Goal: Register for event/course

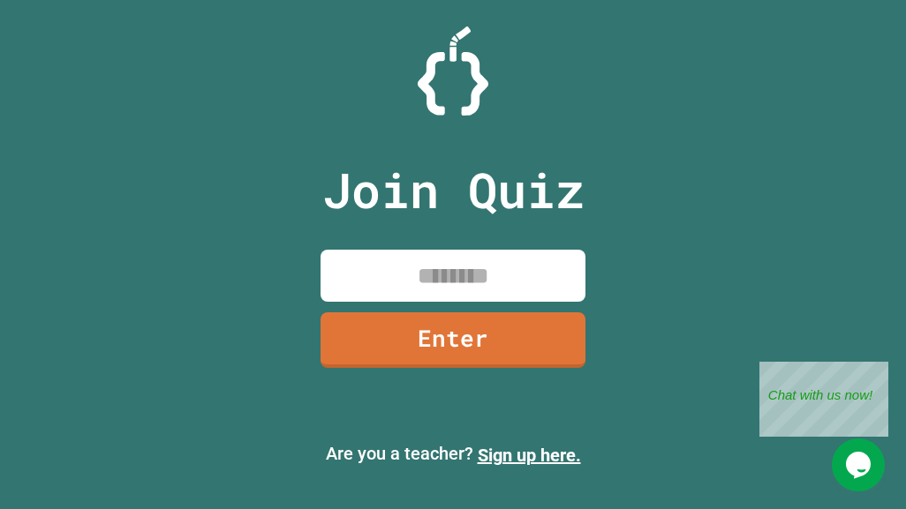
click at [515, 261] on input at bounding box center [452, 276] width 265 height 52
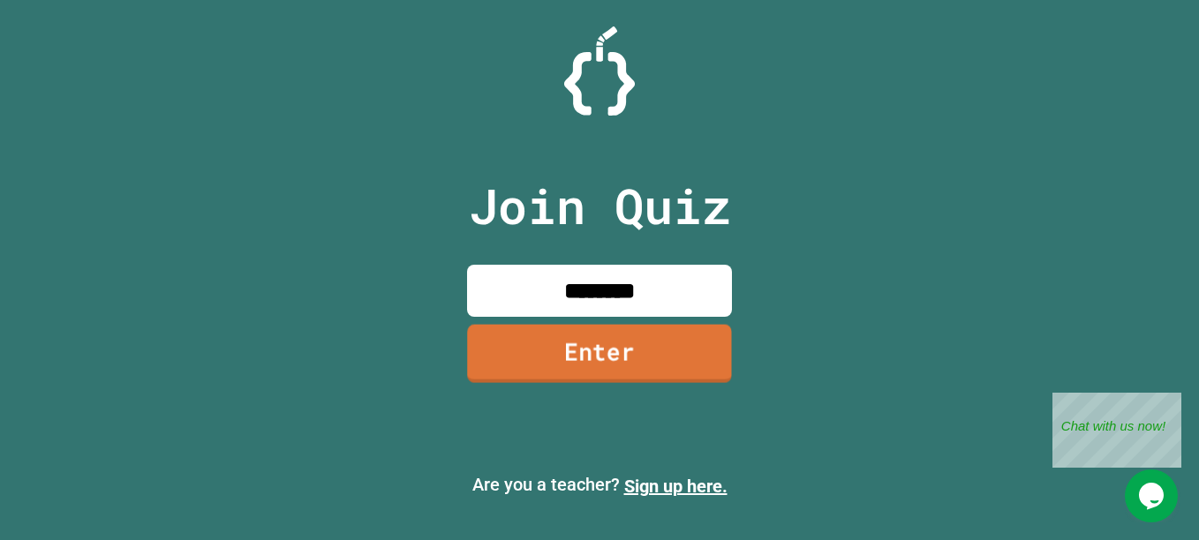
type input "********"
click at [667, 360] on link "Enter" at bounding box center [599, 354] width 258 height 58
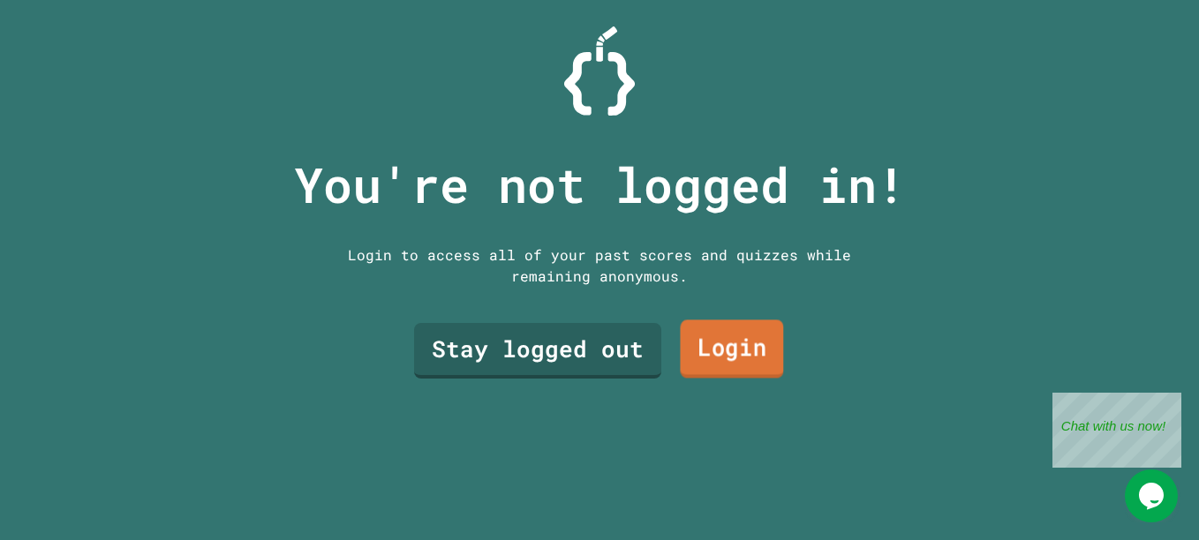
click at [765, 325] on link "Login" at bounding box center [731, 349] width 103 height 58
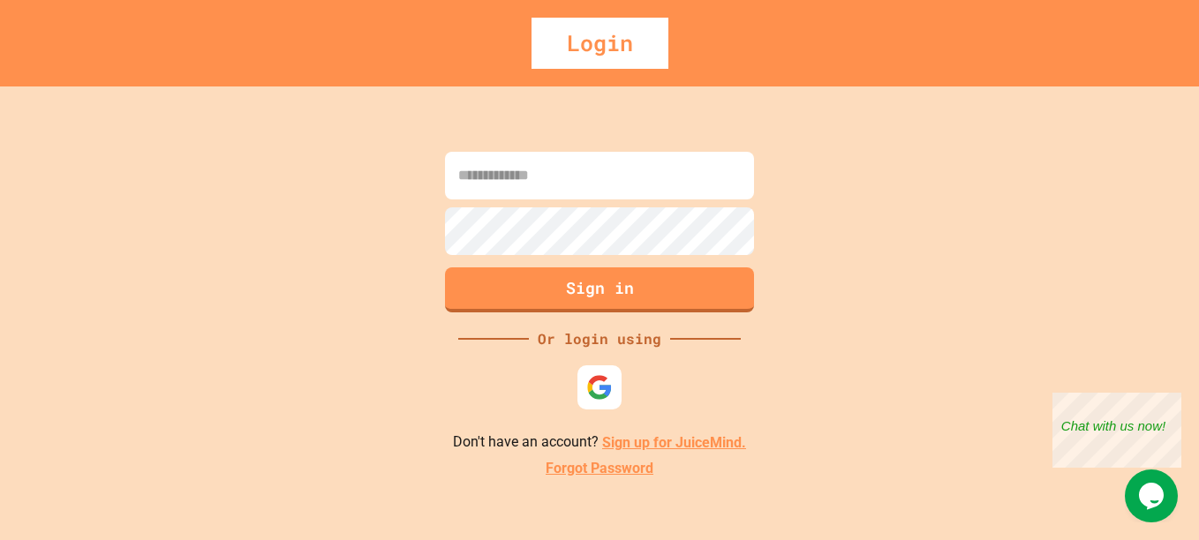
click at [670, 449] on link "Sign up for JuiceMind." at bounding box center [674, 442] width 144 height 17
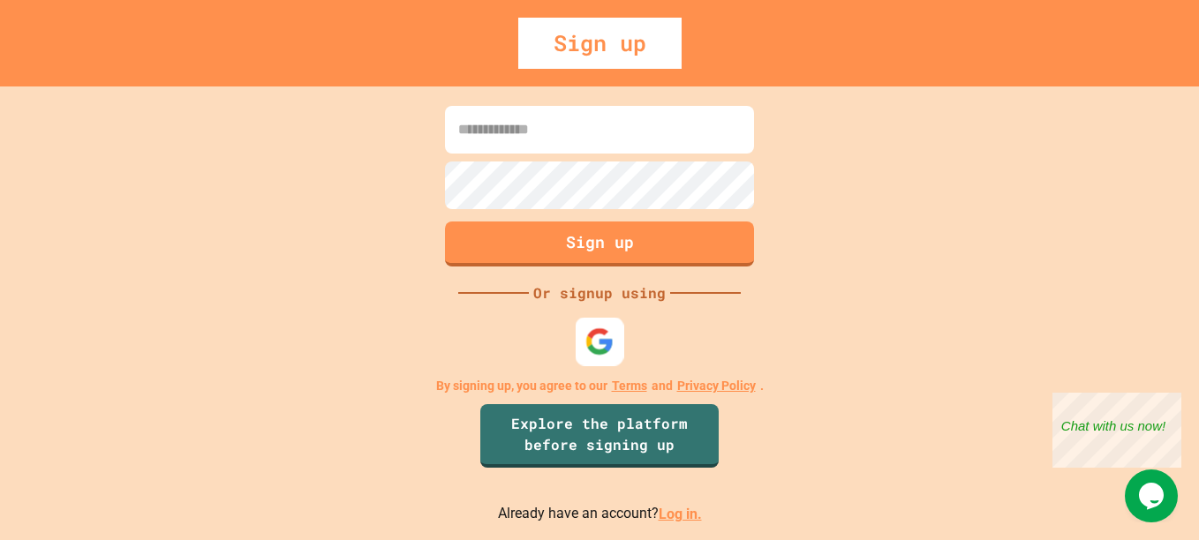
click at [585, 345] on img at bounding box center [599, 341] width 29 height 29
click at [626, 116] on input at bounding box center [599, 130] width 309 height 48
type input "*"
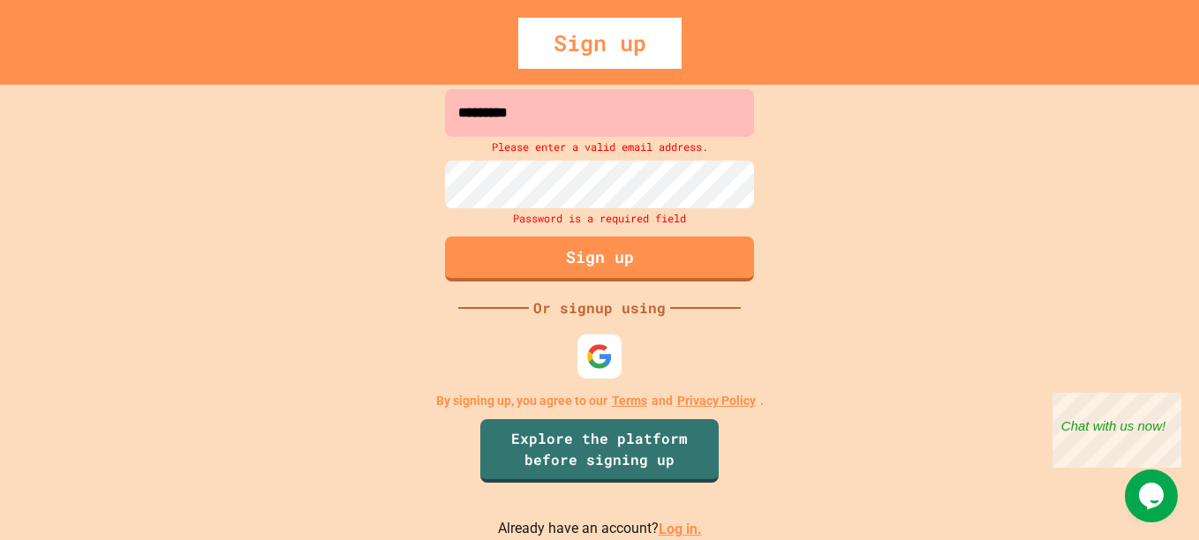
click at [718, 112] on input "*********" at bounding box center [599, 113] width 309 height 48
type input "*"
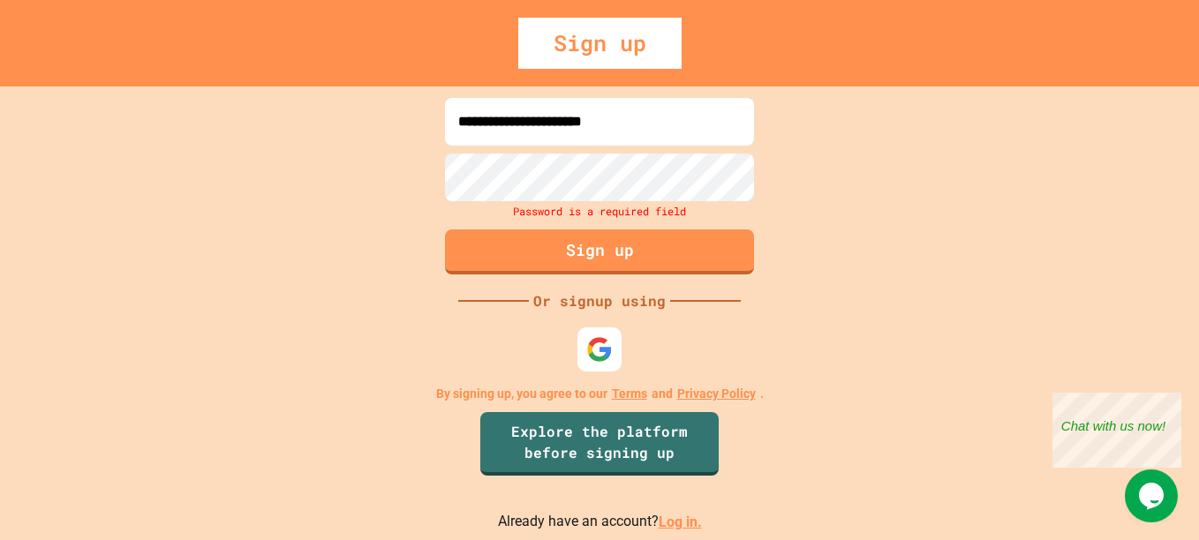
type input "**********"
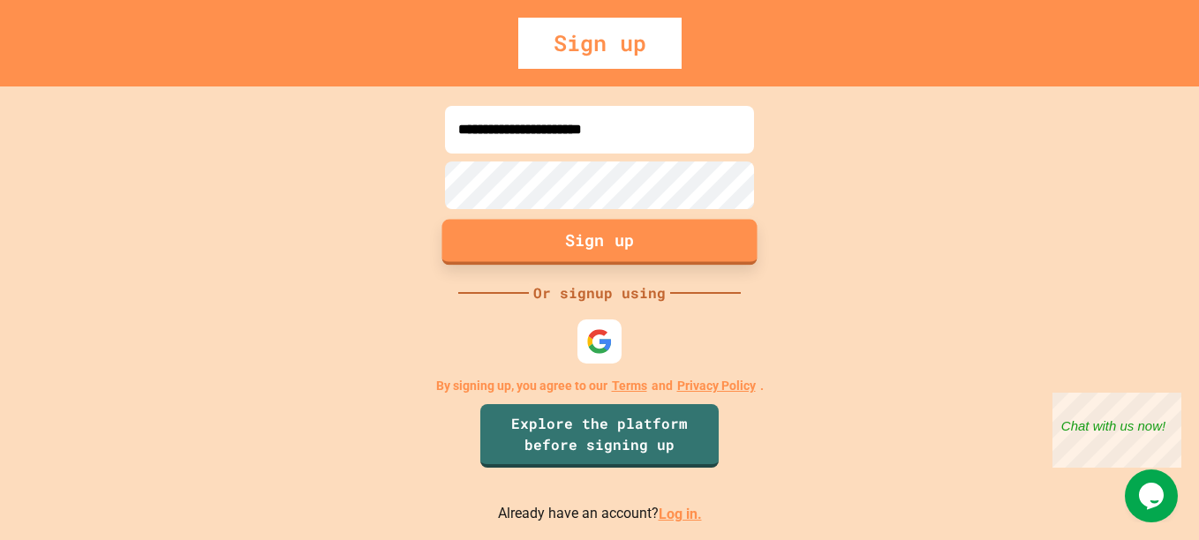
click at [701, 245] on button "Sign up" at bounding box center [599, 243] width 315 height 46
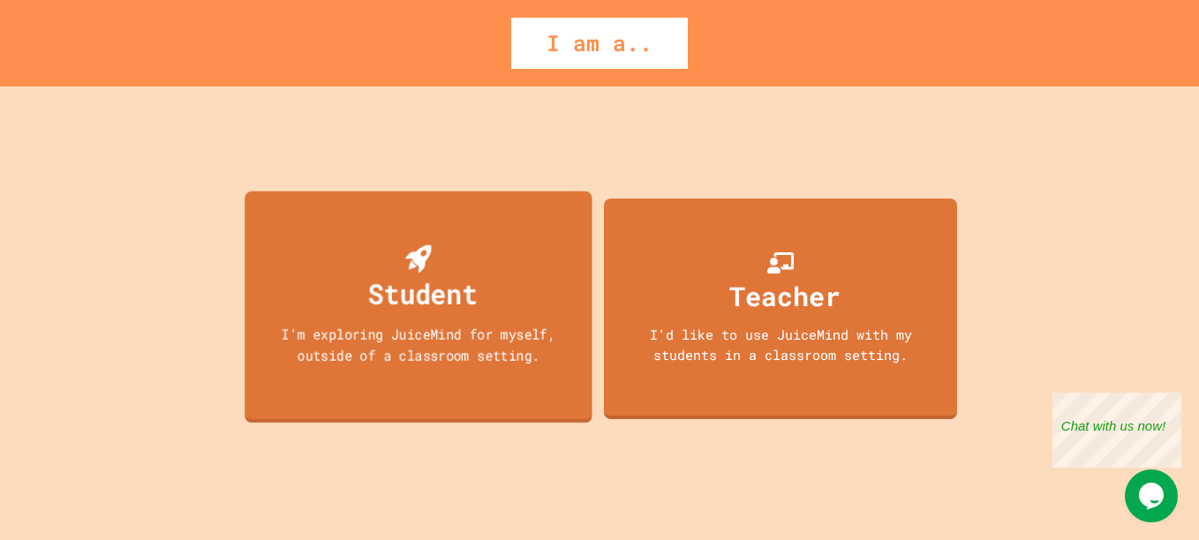
click at [413, 245] on icon at bounding box center [418, 259] width 26 height 28
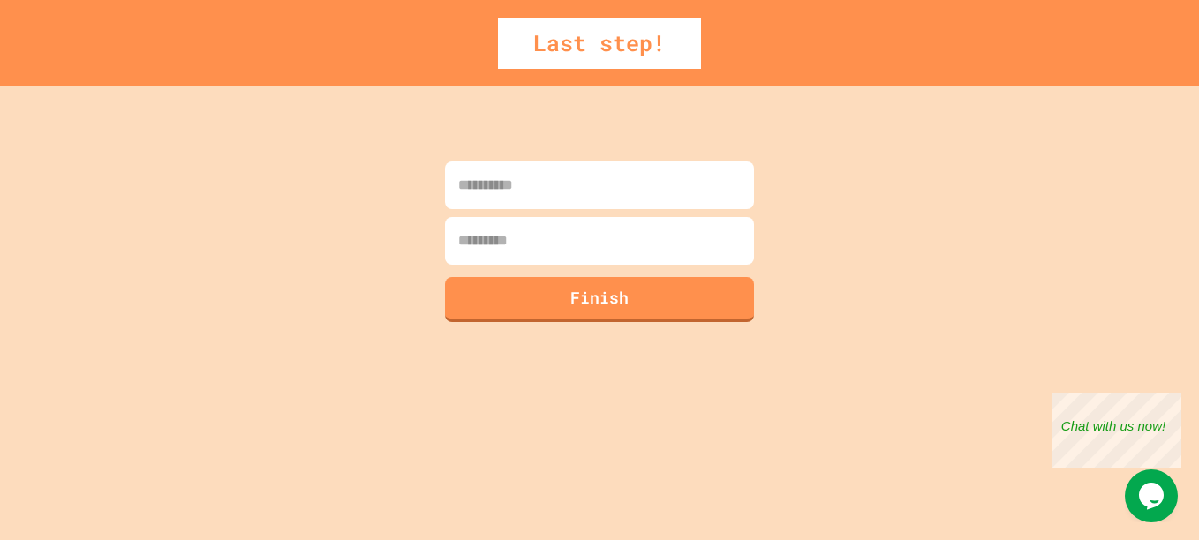
click at [507, 173] on input at bounding box center [599, 186] width 309 height 48
type input "*****"
click at [479, 248] on input "*" at bounding box center [599, 241] width 309 height 48
type input "*********"
click at [462, 187] on input "*****" at bounding box center [599, 186] width 309 height 48
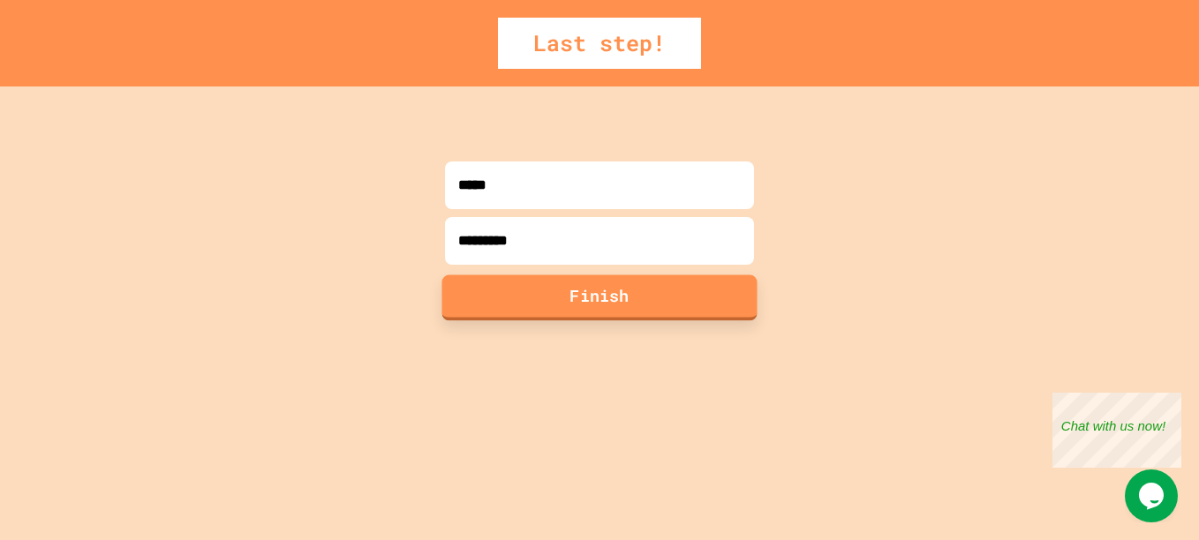
drag, startPoint x: 465, startPoint y: 185, endPoint x: 539, endPoint y: 357, distance: 186.6
click at [539, 357] on div "***** ********* Finish" at bounding box center [599, 313] width 1199 height 454
type input "*"
type input "*****"
click at [638, 305] on button "Finish" at bounding box center [599, 297] width 315 height 46
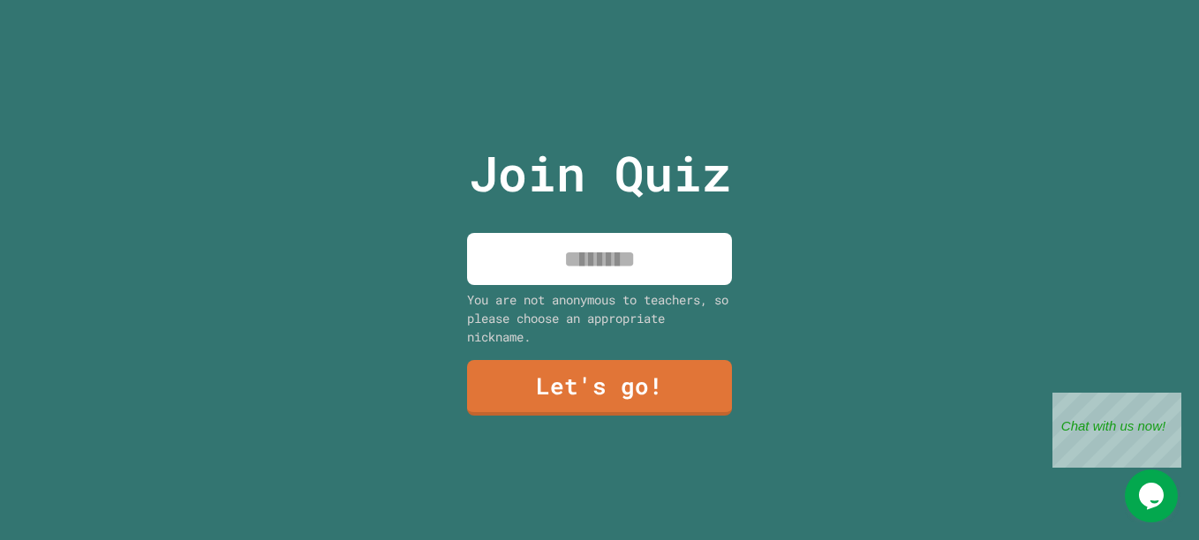
click at [628, 252] on input at bounding box center [599, 259] width 265 height 52
type input "*"
drag, startPoint x: 687, startPoint y: 252, endPoint x: 723, endPoint y: 213, distance: 53.1
click at [723, 213] on div "Join Quiz You are not anonymous to teachers, so please choose an appropriate ni…" at bounding box center [599, 270] width 297 height 540
type input "*"
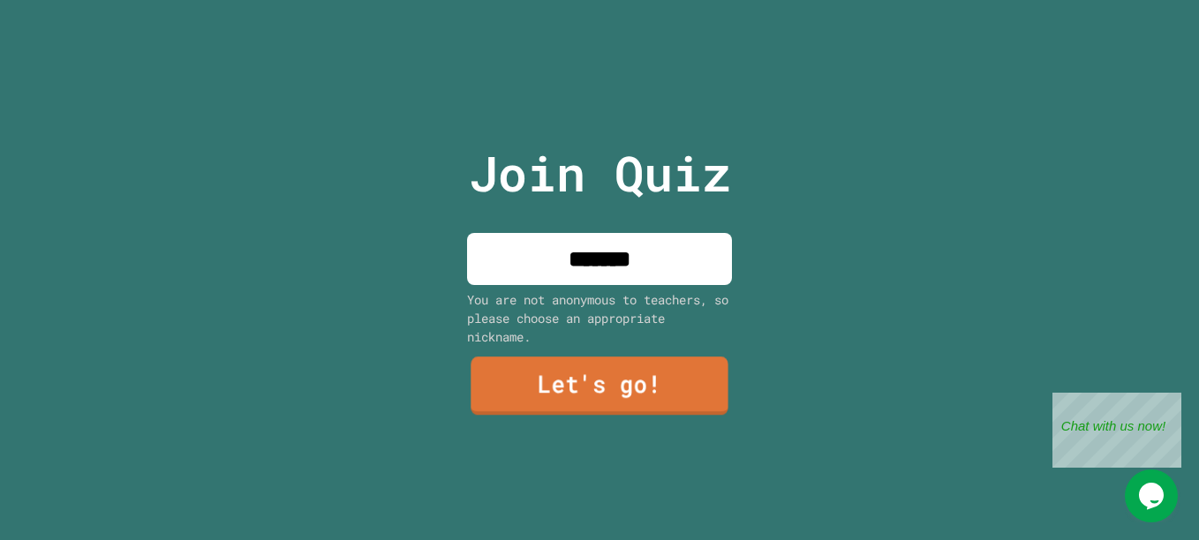
type input "*******"
click at [603, 357] on link "Let's go!" at bounding box center [598, 386] width 257 height 58
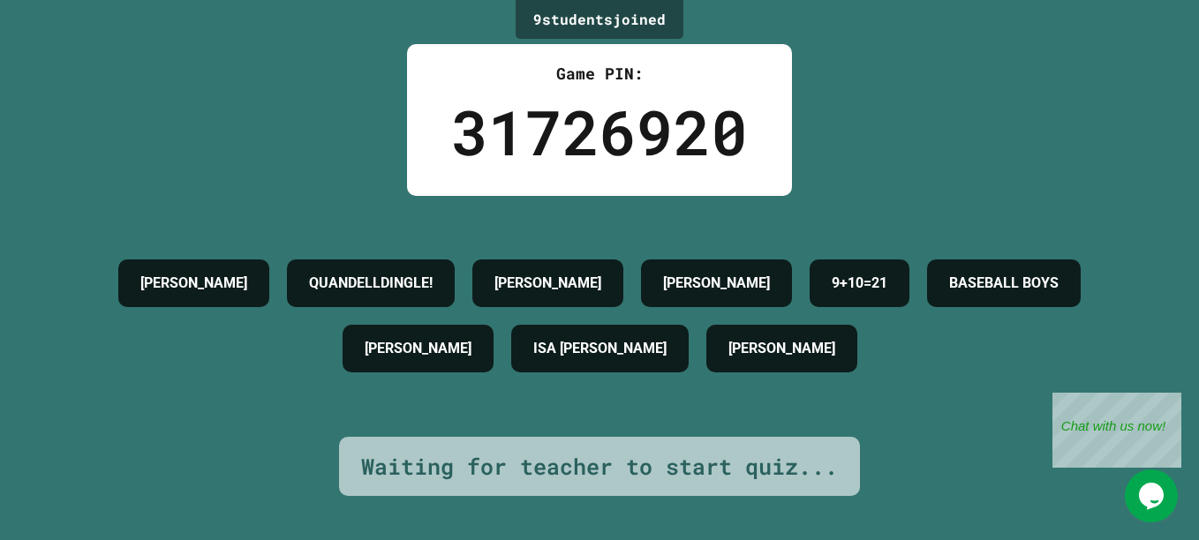
click at [905, 307] on div "BASEBALL BOYS" at bounding box center [1004, 283] width 154 height 48
click at [905, 492] on icon "Chat widget" at bounding box center [1151, 496] width 25 height 26
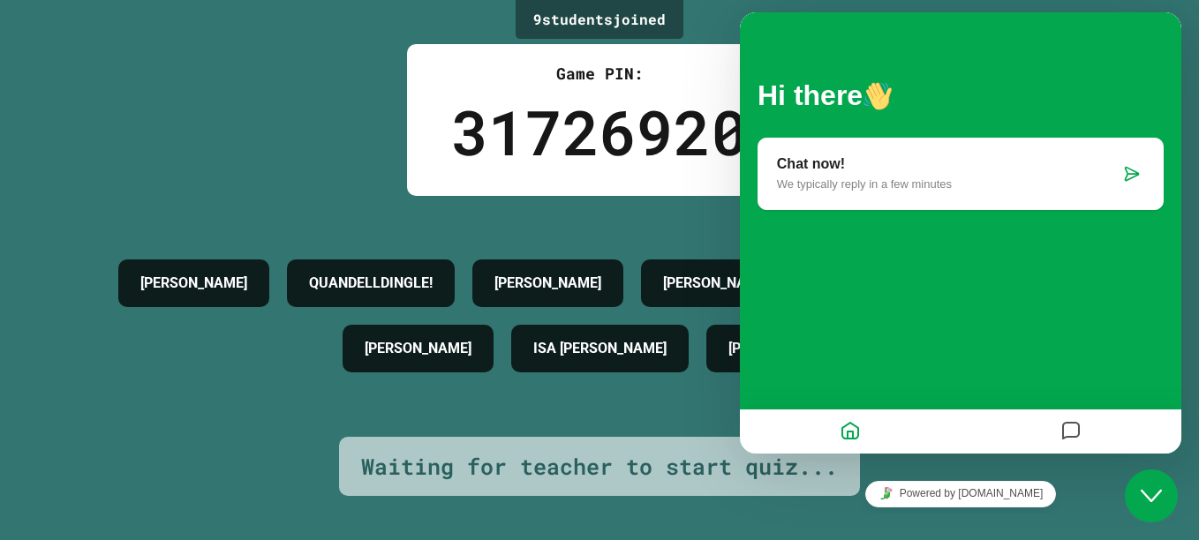
drag, startPoint x: 1152, startPoint y: 492, endPoint x: 1058, endPoint y: 377, distance: 148.0
click html "Close Chat This icon closes the chat window."
click at [274, 16] on div "9 student s joined Game PIN: 31726920 [PERSON_NAME] QUANDELLDINGLE! [PERSON_NAM…" at bounding box center [599, 270] width 1199 height 540
click at [905, 428] on icon "Messages" at bounding box center [1070, 432] width 21 height 34
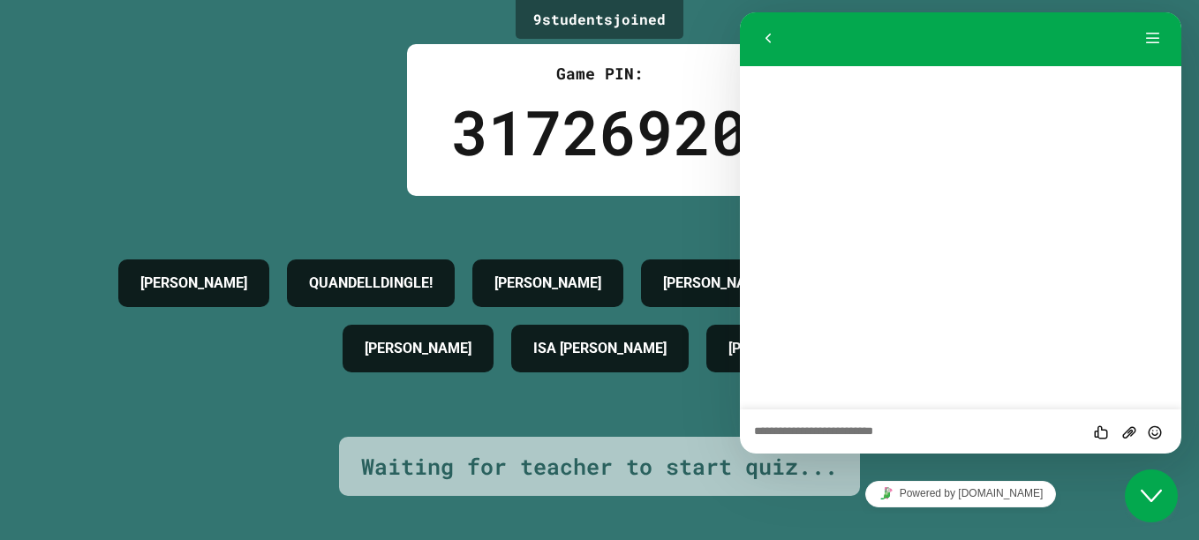
click at [740, 12] on textarea at bounding box center [740, 12] width 0 height 0
type textarea "**********"
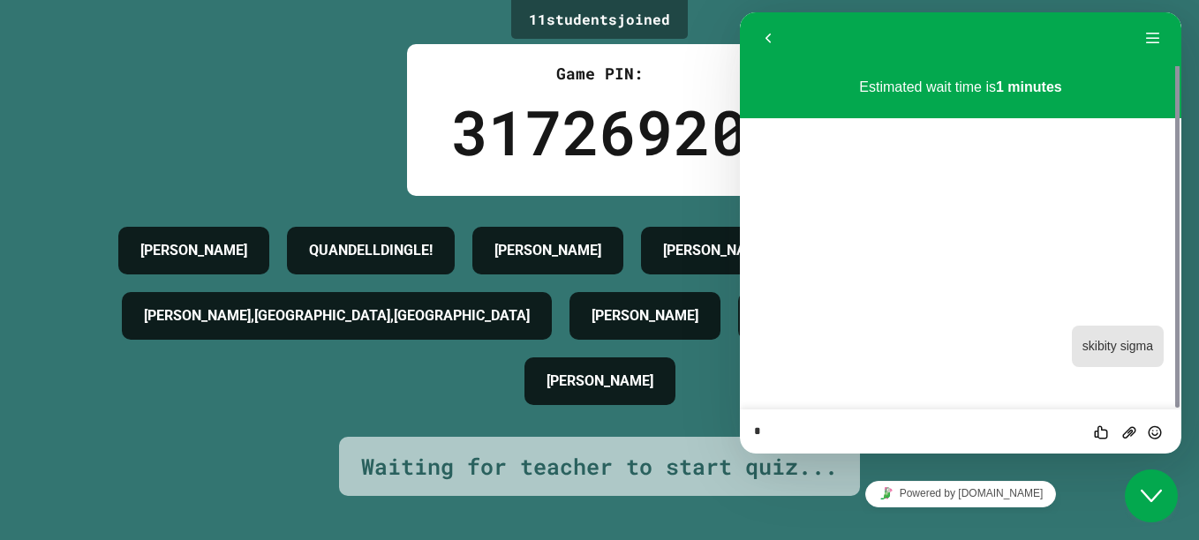
type textarea "**"
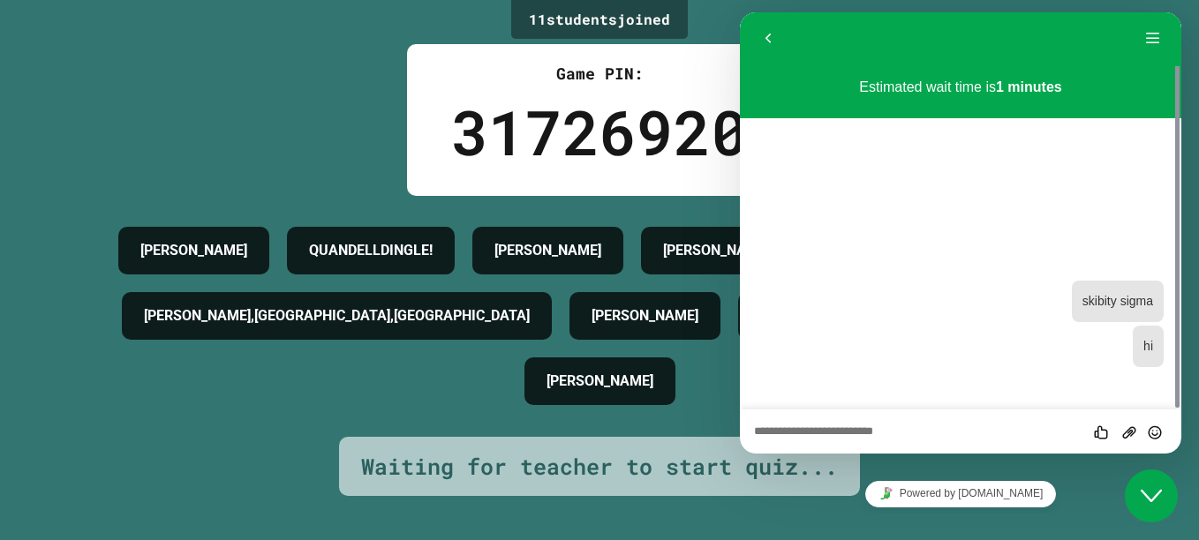
click at [905, 480] on button "Close Chat This icon closes the chat window." at bounding box center [1150, 496] width 53 height 53
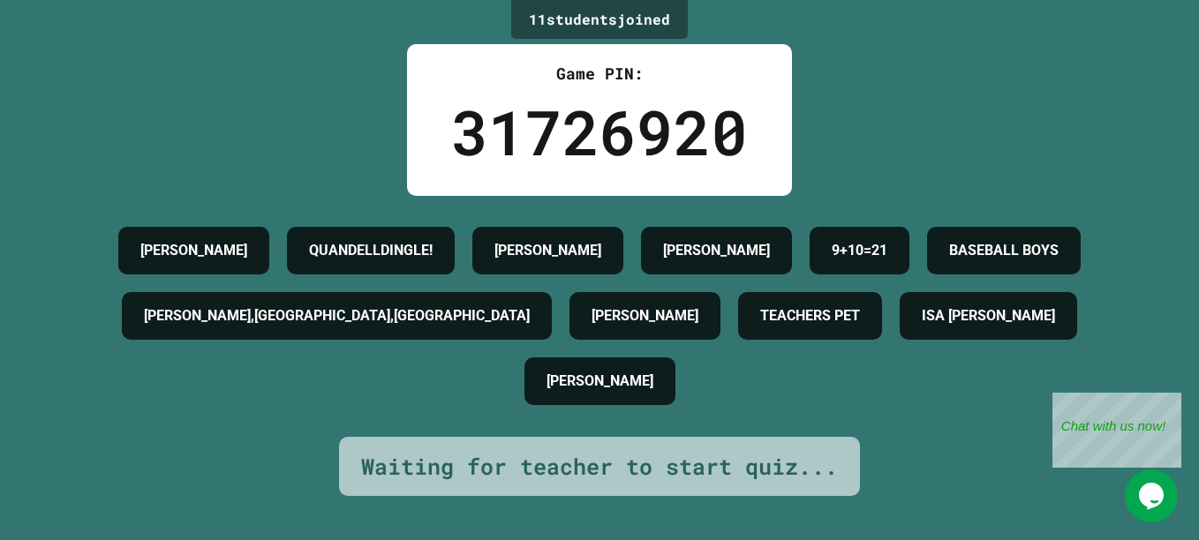
click at [831, 261] on h4 "9+10=21" at bounding box center [859, 250] width 56 height 21
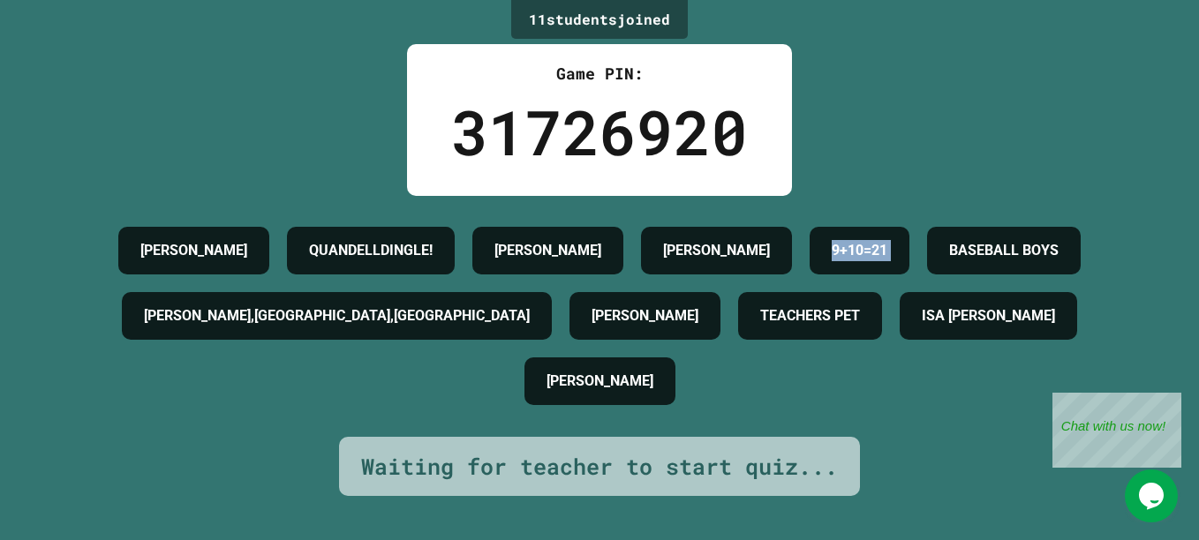
click at [831, 261] on h4 "9+10=21" at bounding box center [859, 250] width 56 height 21
drag, startPoint x: 201, startPoint y: 311, endPoint x: 71, endPoint y: 361, distance: 140.0
click at [71, 361] on div "[PERSON_NAME] QUANDELLDINGLE! [PERSON_NAME] [PERSON_NAME] 9+10=21 BASEBALL BOYS…" at bounding box center [599, 316] width 1110 height 196
click at [905, 495] on icon "Chat widget" at bounding box center [1151, 496] width 25 height 26
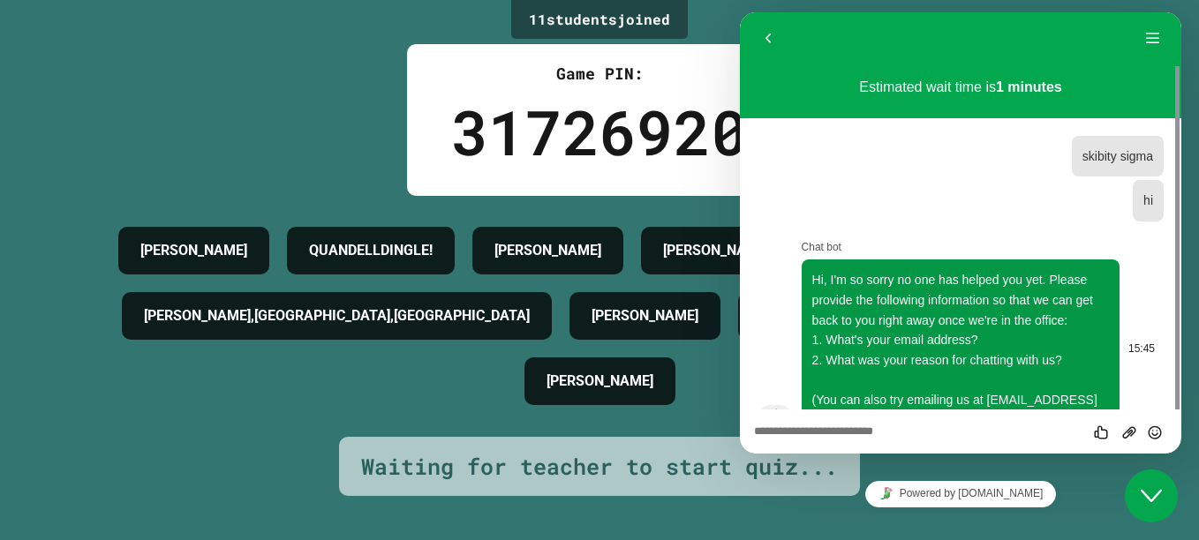
scroll to position [26, 0]
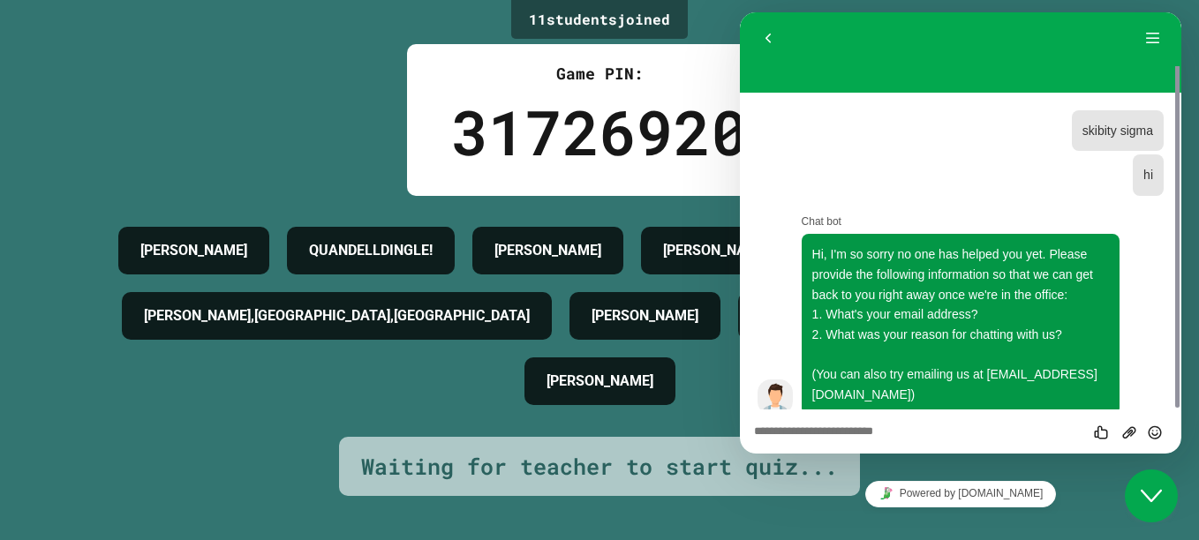
click at [740, 12] on div "Rate this chat Upload File Insert emoji" at bounding box center [740, 12] width 0 height 0
drag, startPoint x: 930, startPoint y: 417, endPoint x: 907, endPoint y: 432, distance: 26.9
click at [740, 12] on div "Rate this chat Upload File Insert emoji" at bounding box center [740, 12] width 0 height 0
click at [740, 12] on textarea at bounding box center [740, 12] width 0 height 0
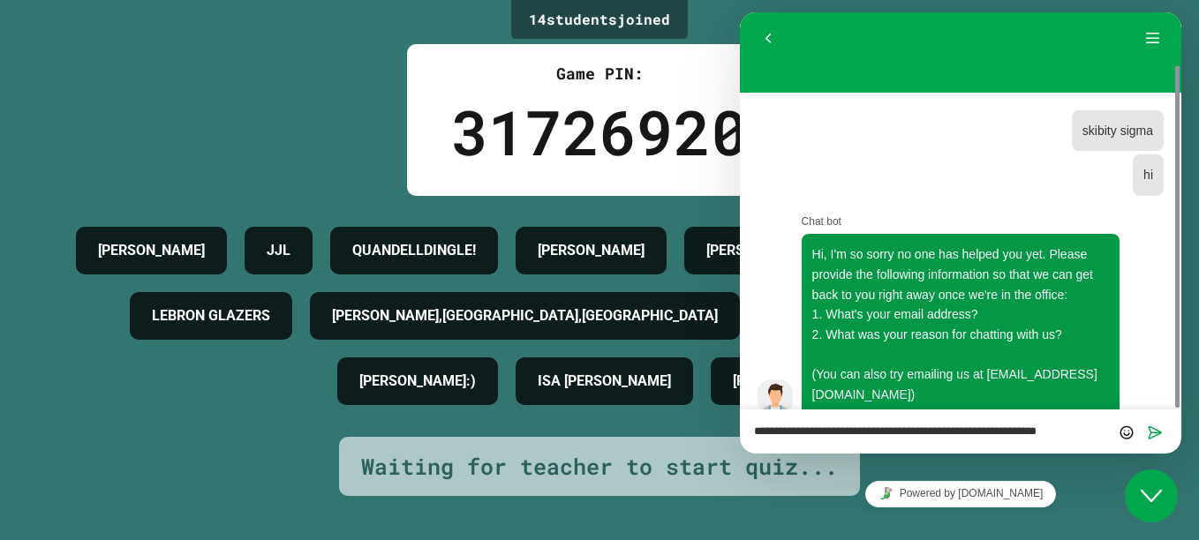
type textarea "**********"
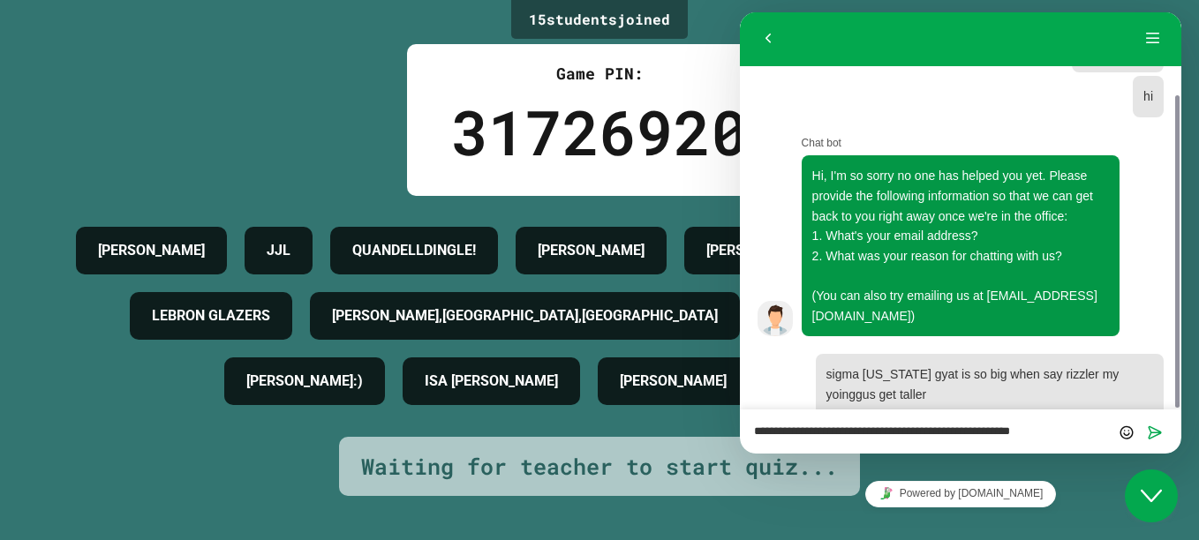
type textarea "**********"
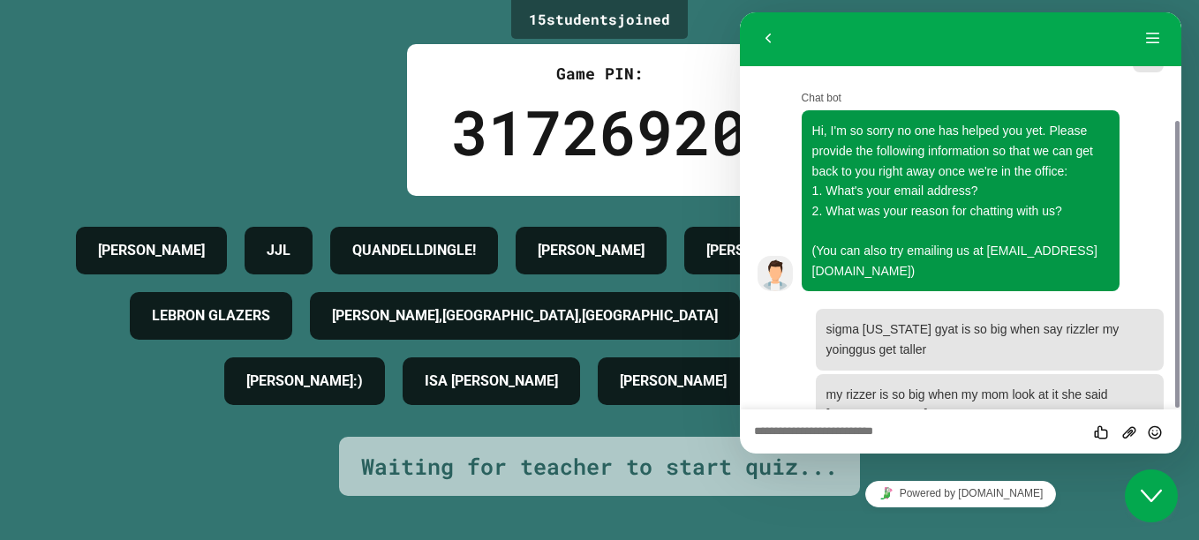
click at [740, 12] on textarea at bounding box center [740, 12] width 0 height 0
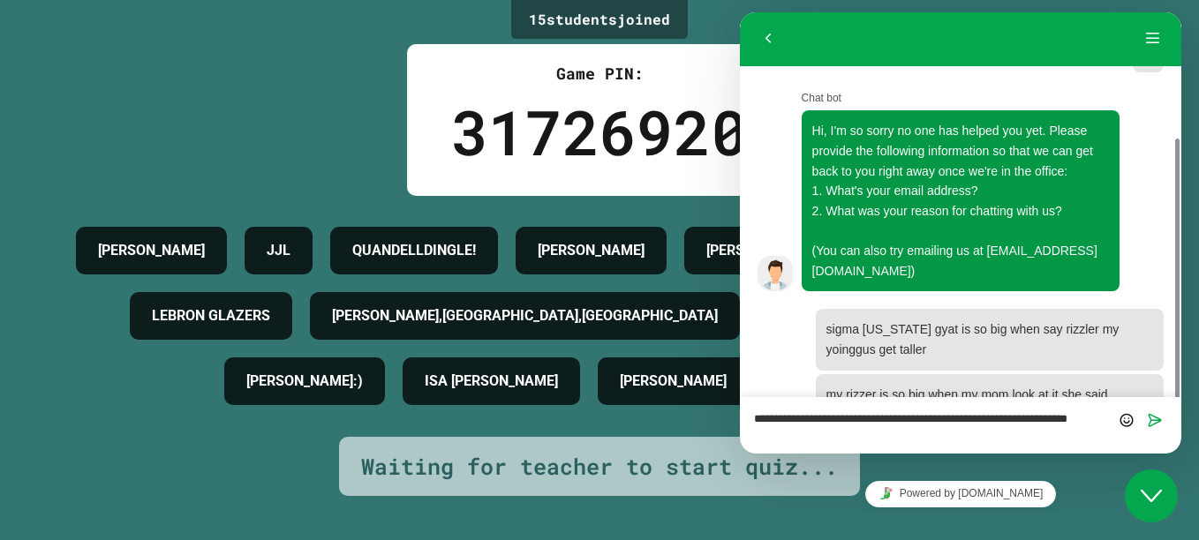
scroll to position [162, 0]
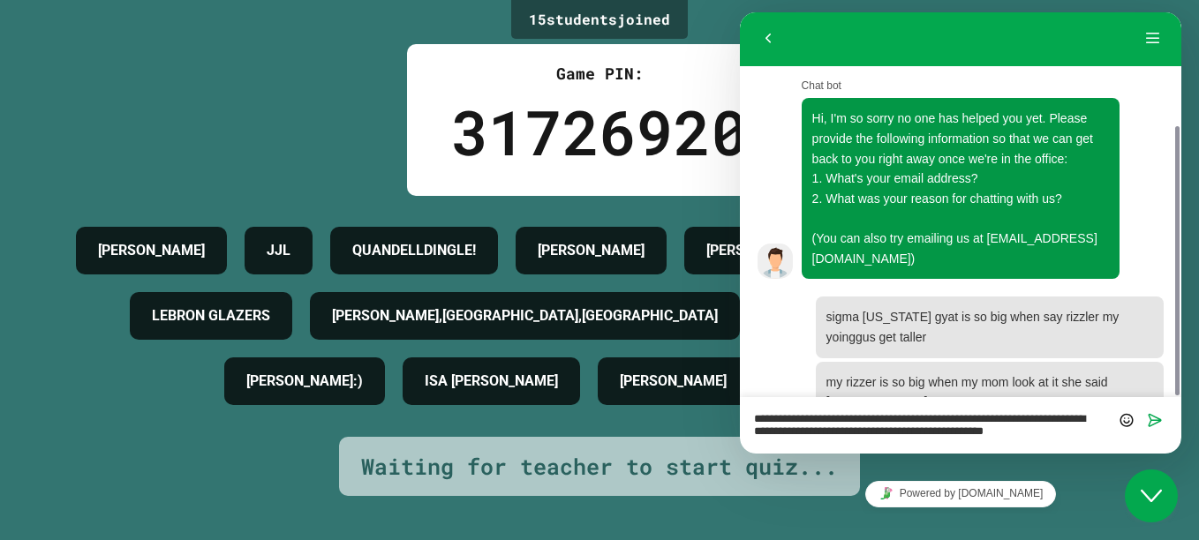
type textarea "**********"
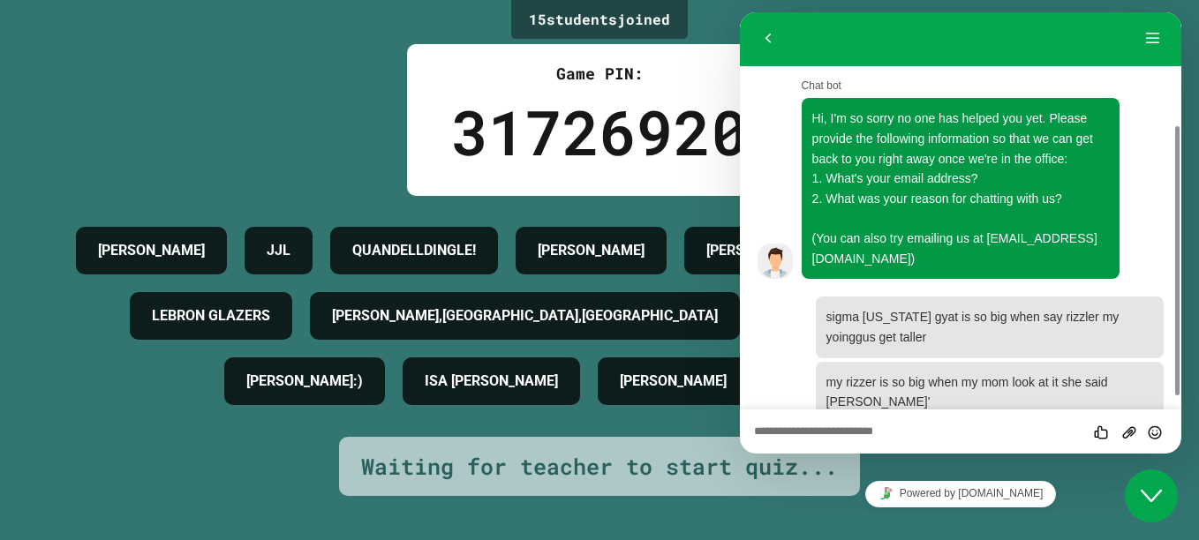
scroll to position [234, 0]
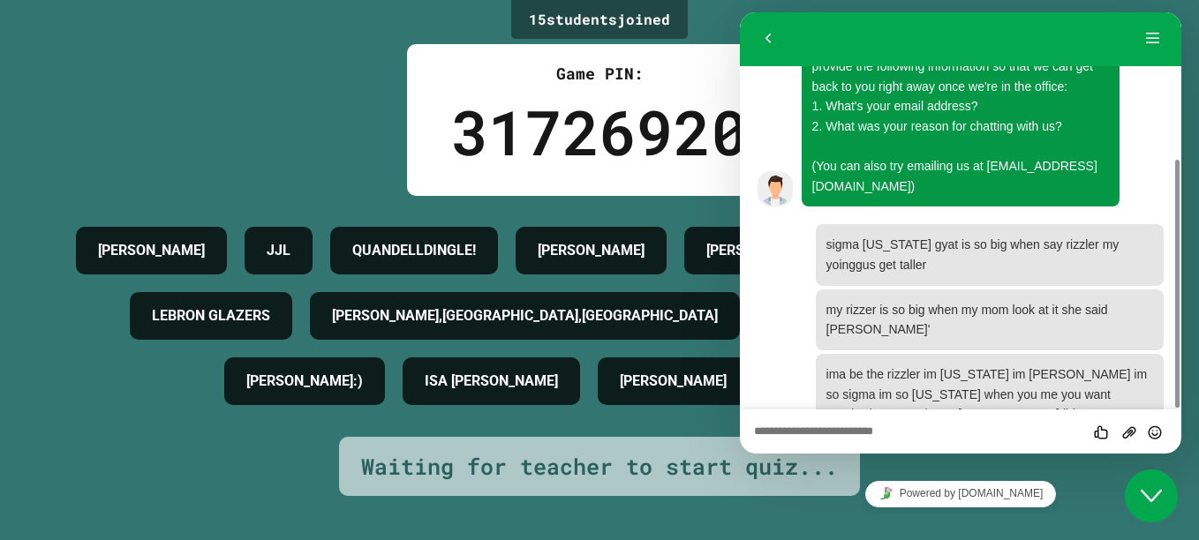
click at [905, 65] on div "Back Menu" at bounding box center [960, 38] width 441 height 55
click at [905, 56] on div "Back Menu" at bounding box center [960, 38] width 441 height 55
click at [905, 45] on div "Back" at bounding box center [946, 39] width 385 height 26
click at [905, 224] on div "sigma [US_STATE] gyat is so big when say rizzler my yoinggus get taller" at bounding box center [990, 254] width 348 height 61
click at [905, 119] on li "What was your reason for chatting with us?" at bounding box center [960, 127] width 297 height 20
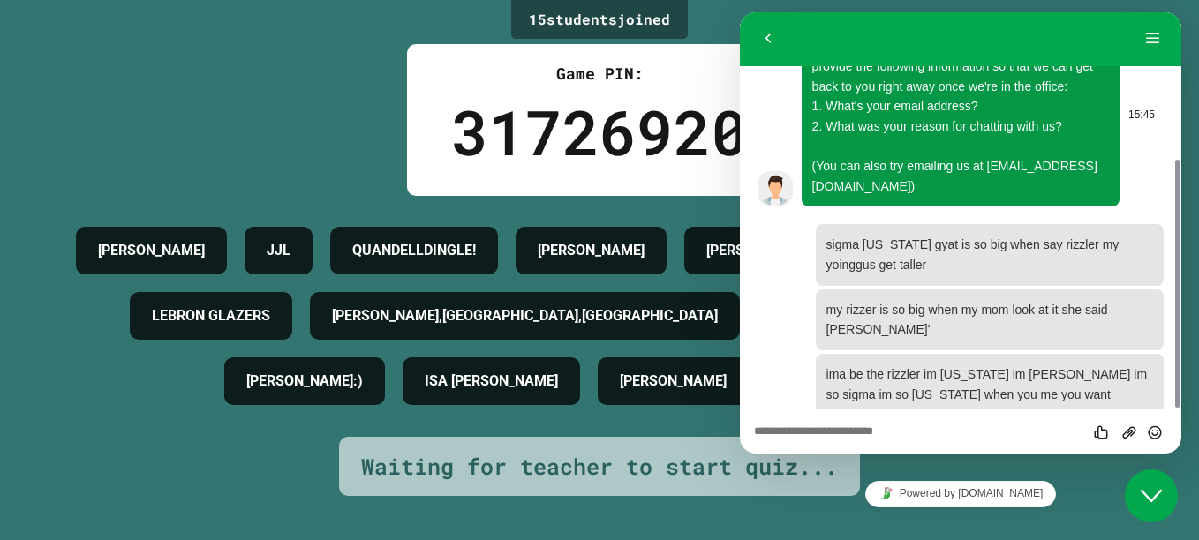
click at [811, 289] on div "15:46 my rizzer is so big when my mom look at it she said [PERSON_NAME]'" at bounding box center [967, 319] width 392 height 61
click at [786, 387] on time "15:47" at bounding box center [793, 393] width 26 height 12
click at [777, 385] on div "15:47 ima be the rizzler im [US_STATE] im [PERSON_NAME] im so sigma im so [US_S…" at bounding box center [967, 394] width 392 height 81
click at [778, 387] on div "15:47 ima be the rizzler im [US_STATE] im [PERSON_NAME] im so sigma im so [US_S…" at bounding box center [967, 394] width 392 height 81
click at [774, 379] on div "15:47 ima be the rizzler im [US_STATE] im [PERSON_NAME] im so sigma im so [US_S…" at bounding box center [967, 394] width 392 height 81
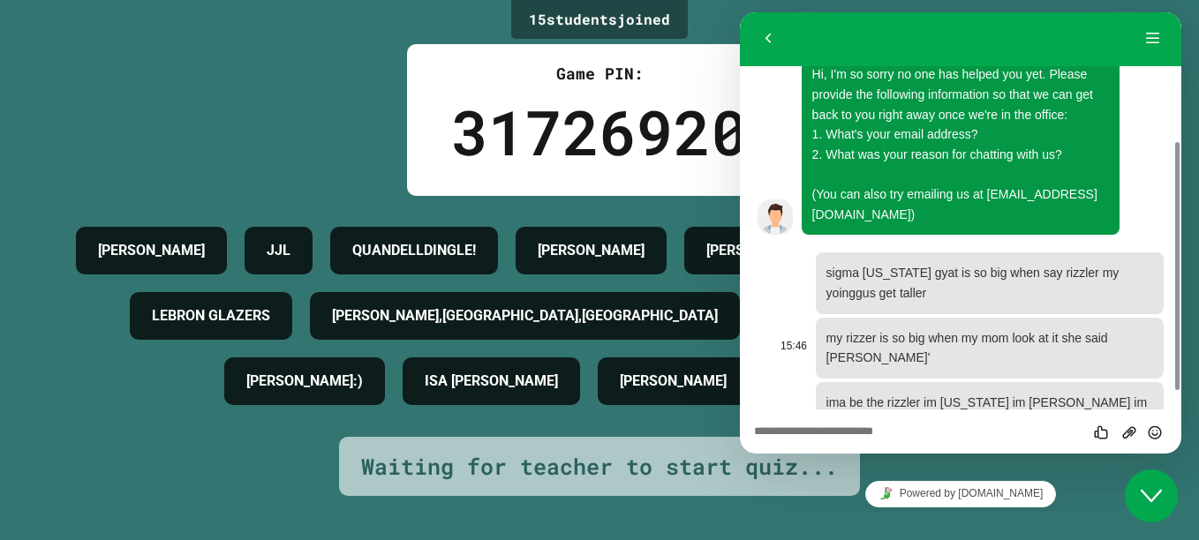
click at [793, 340] on time "15:46" at bounding box center [793, 346] width 26 height 12
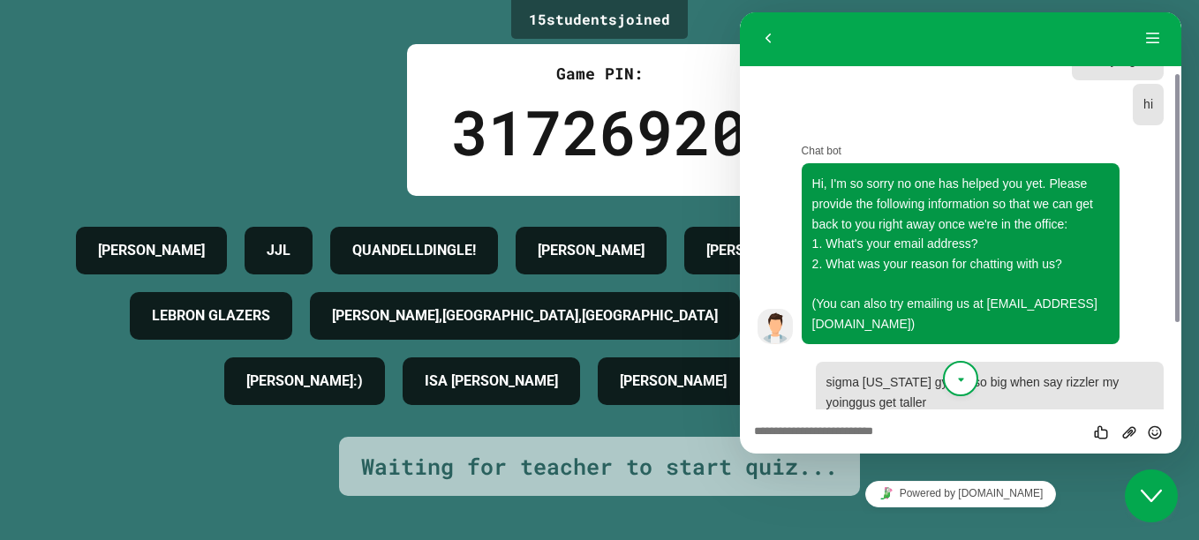
scroll to position [97, 0]
click at [779, 312] on img at bounding box center [774, 325] width 35 height 35
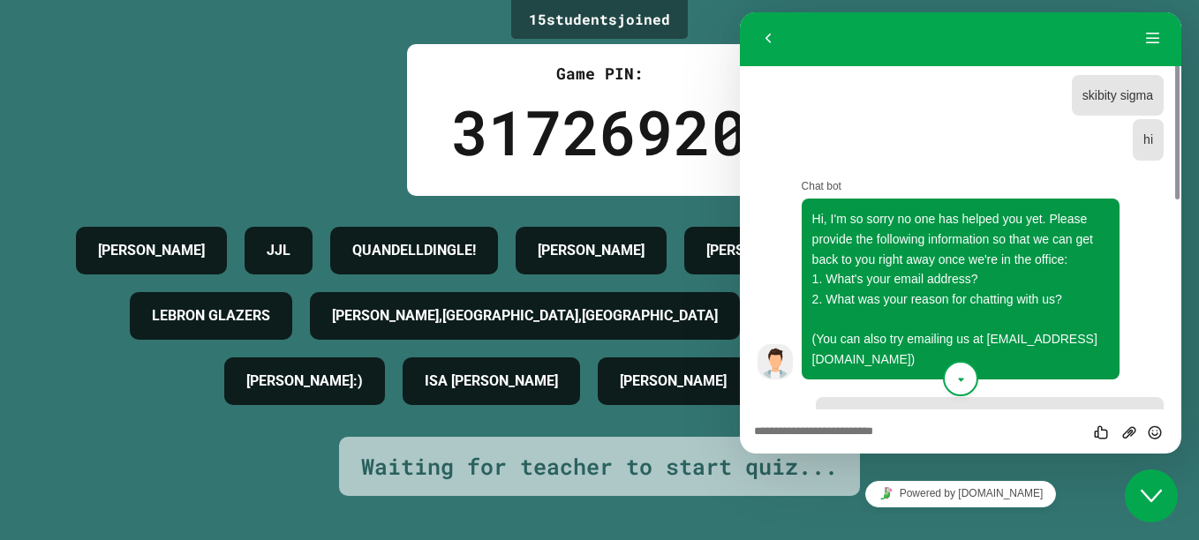
scroll to position [234, 0]
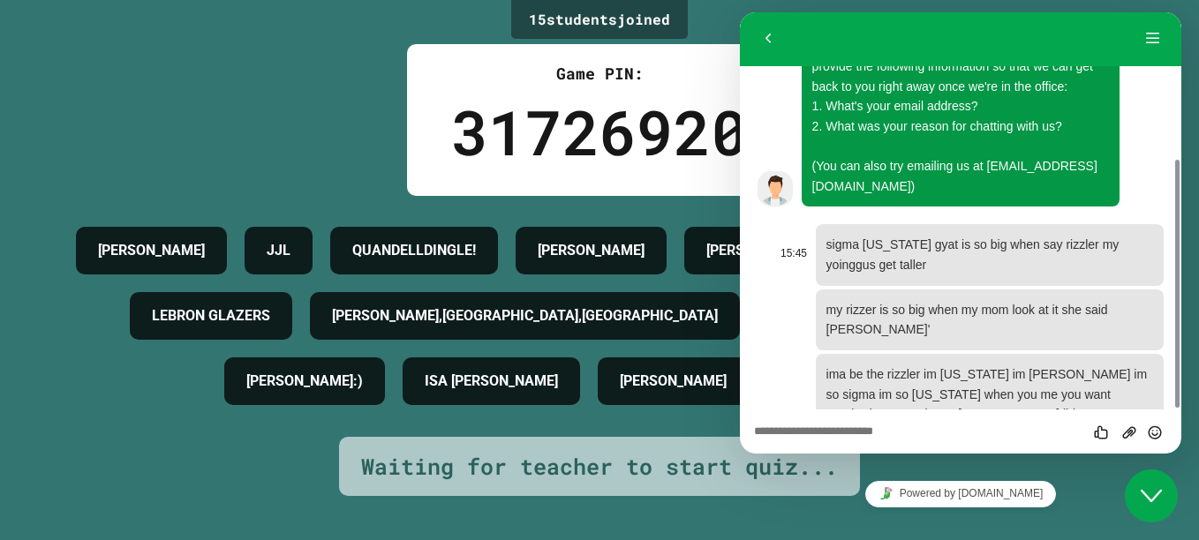
click at [905, 224] on div "sigma [US_STATE] gyat is so big when say rizzler my yoinggus get taller" at bounding box center [990, 254] width 348 height 61
click at [868, 264] on div "sigma [US_STATE] gyat is so big when say rizzler my yoinggus get taller" at bounding box center [990, 254] width 348 height 61
click at [872, 289] on div "my rizzer is so big when my mom look at it she said [PERSON_NAME]'" at bounding box center [990, 319] width 348 height 61
click at [881, 365] on p "ima be the rizzler im [US_STATE] im [PERSON_NAME] im so sigma im so [US_STATE] …" at bounding box center [989, 395] width 327 height 60
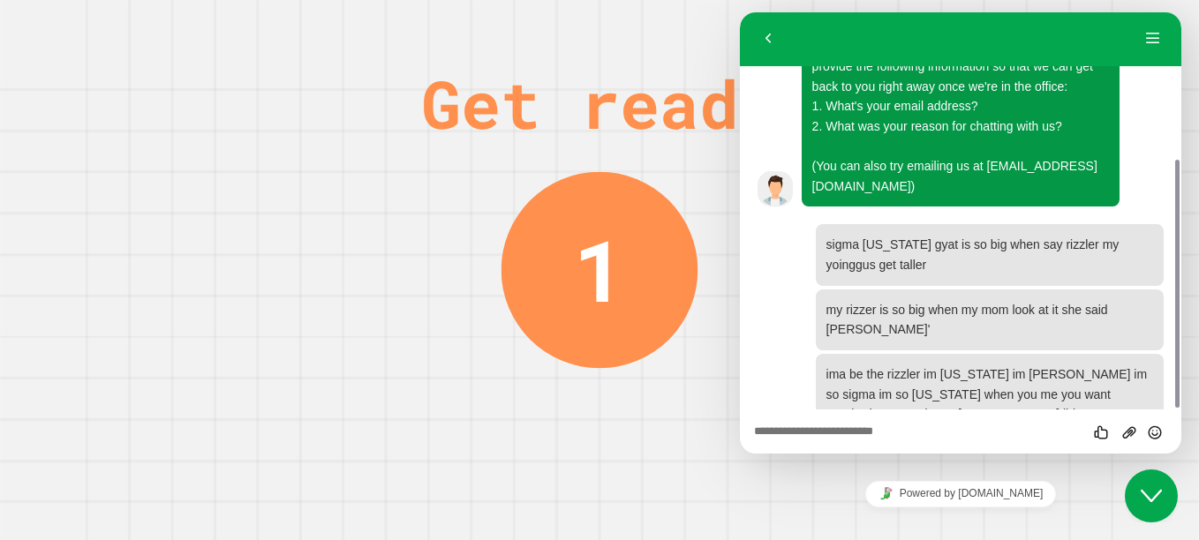
click at [905, 500] on icon "Close Chat This icon closes the chat window." at bounding box center [1150, 495] width 21 height 21
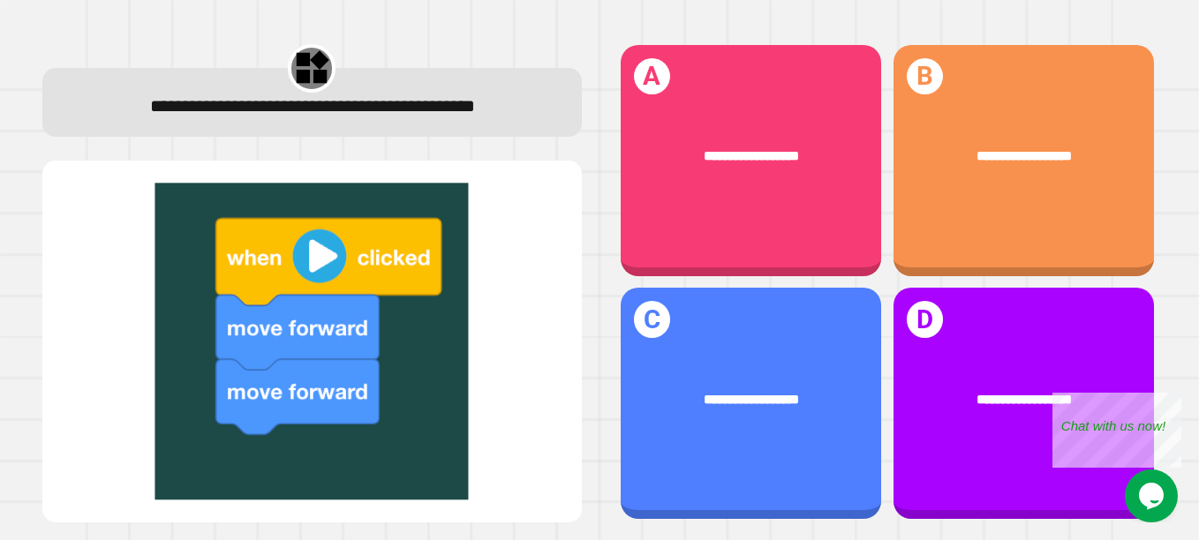
click at [317, 271] on img at bounding box center [312, 341] width 504 height 317
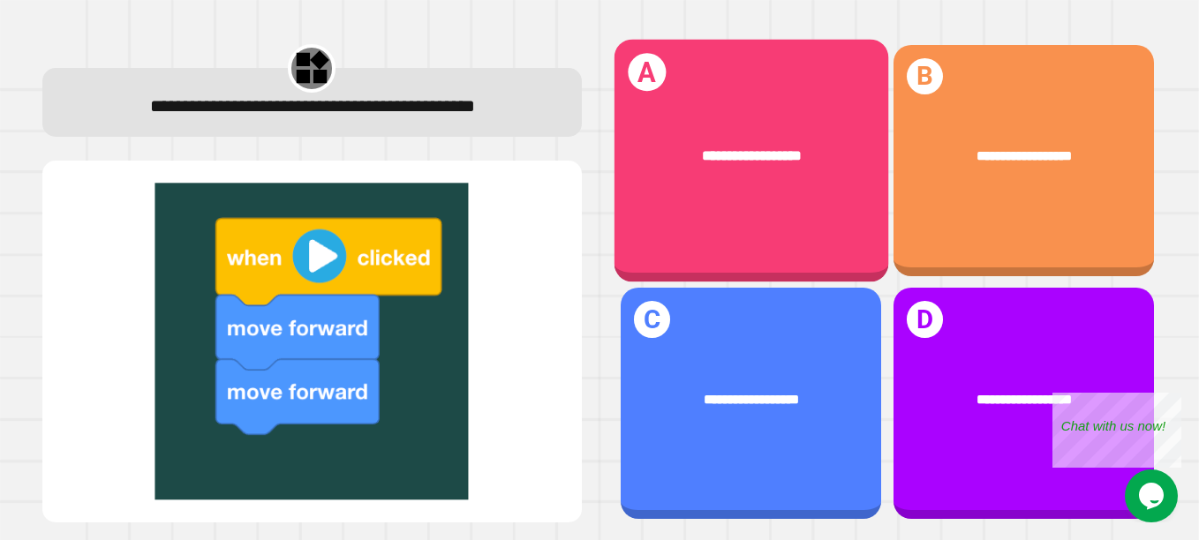
click at [781, 212] on div "**********" at bounding box center [750, 160] width 274 height 243
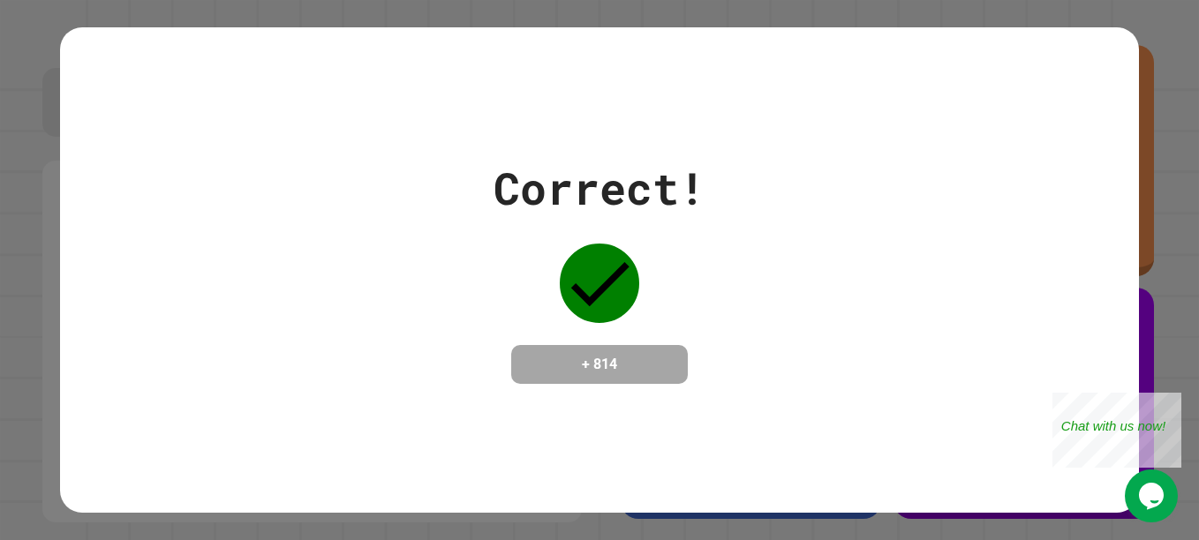
click at [781, 212] on div "Correct! + 814" at bounding box center [599, 269] width 1079 height 229
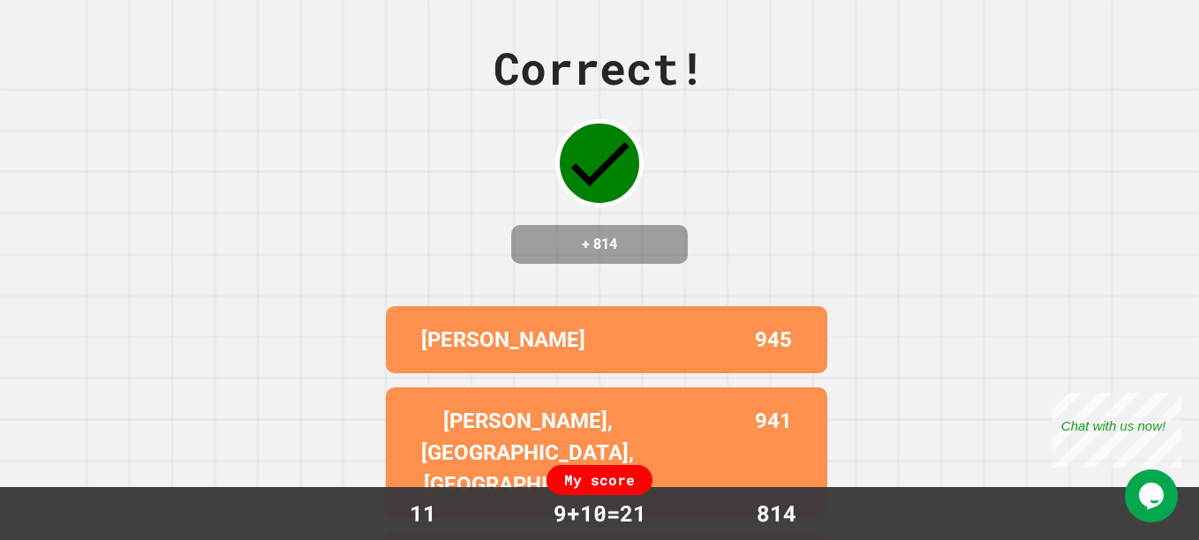
scroll to position [194, 0]
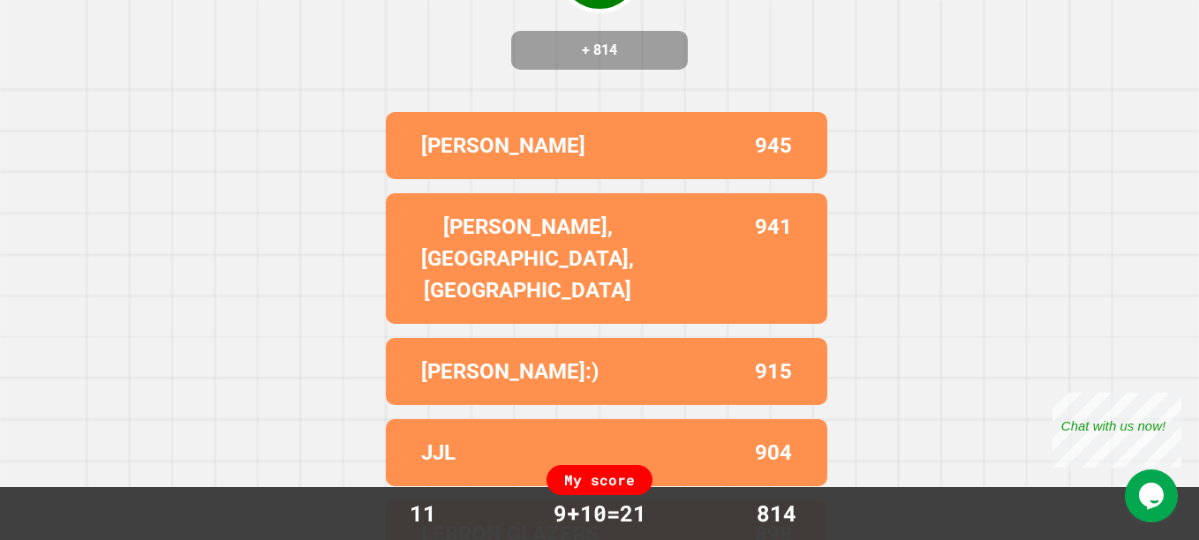
click at [905, 268] on div "Correct! + 814 [PERSON_NAME] 945 [PERSON_NAME],[PERSON_NAME],LA 941 [PERSON_NAM…" at bounding box center [599, 76] width 1199 height 540
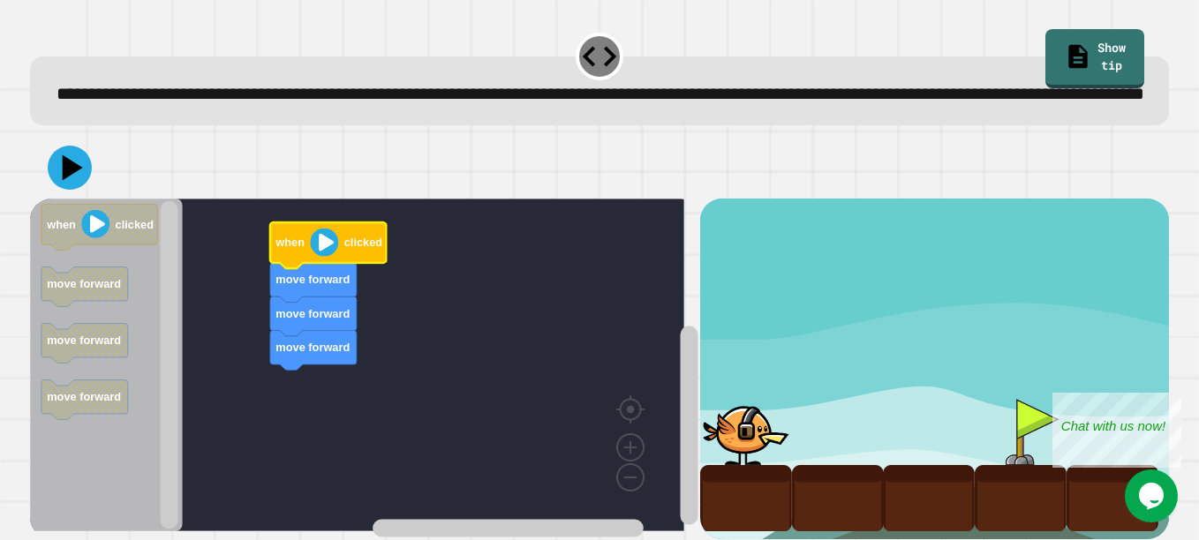
click at [330, 257] on image "Blockly Workspace" at bounding box center [324, 243] width 28 height 28
click at [71, 181] on icon at bounding box center [73, 168] width 20 height 26
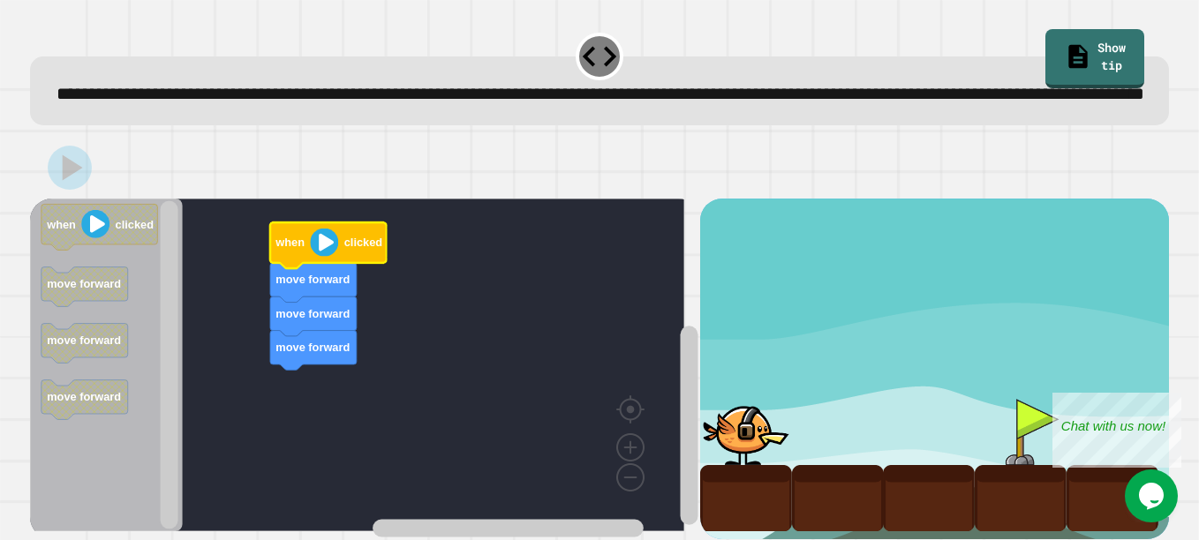
click at [318, 257] on image "Blockly Workspace" at bounding box center [324, 243] width 28 height 28
click at [320, 257] on image "Blockly Workspace" at bounding box center [324, 243] width 28 height 28
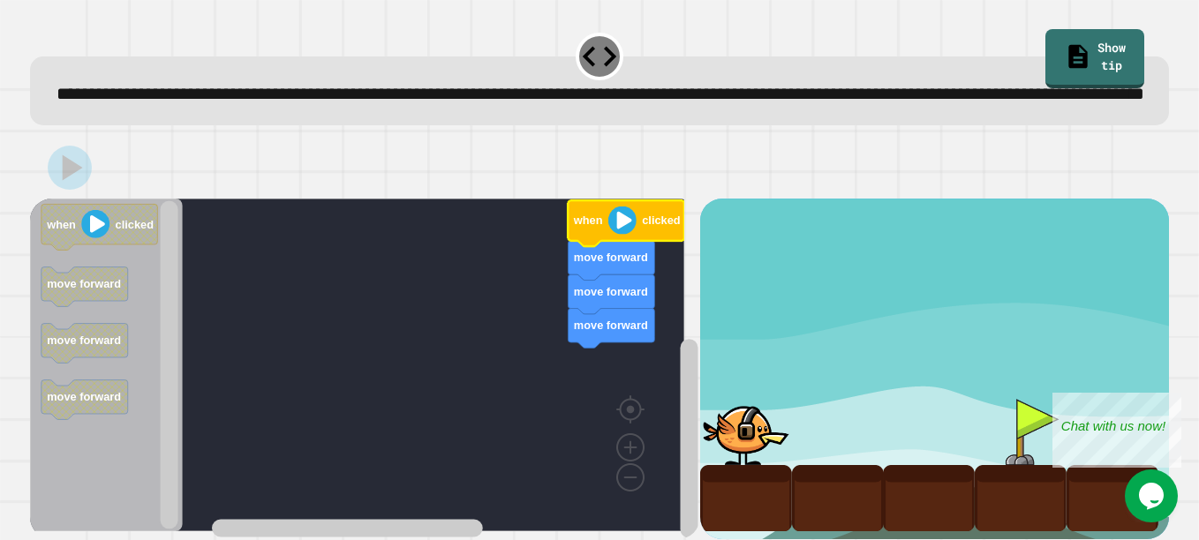
click at [616, 235] on image "Blockly Workspace" at bounding box center [622, 221] width 28 height 28
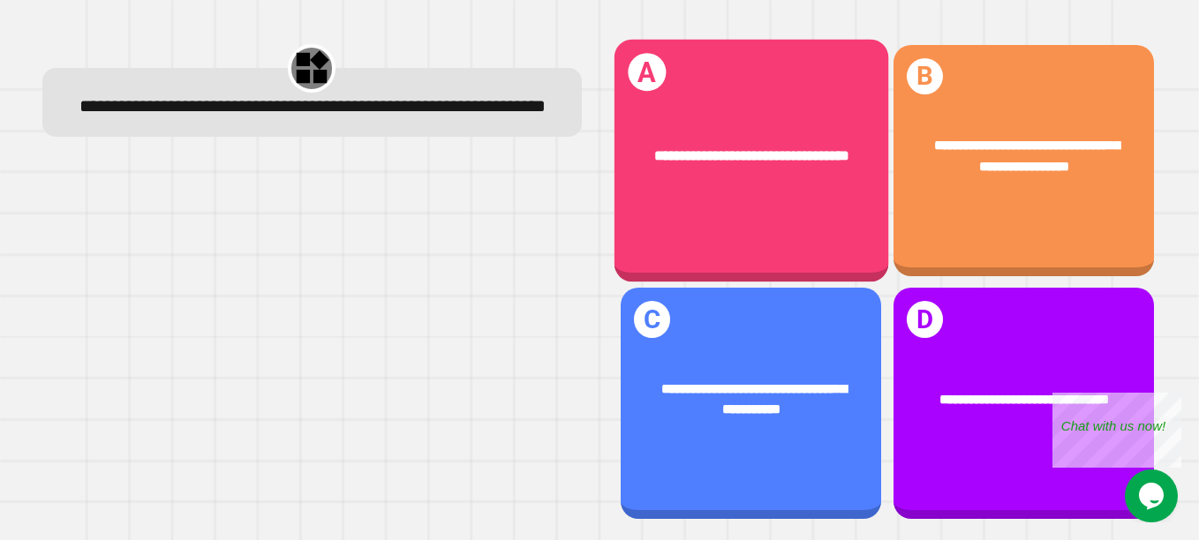
click at [795, 189] on div "**********" at bounding box center [750, 156] width 274 height 79
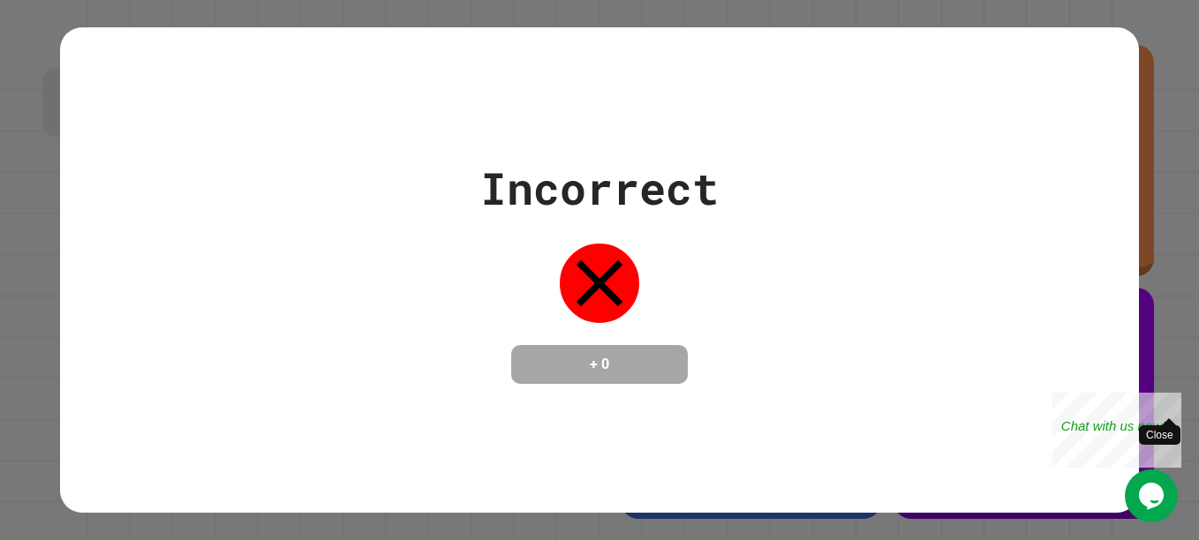
click at [905, 400] on div "Close" at bounding box center [1168, 404] width 22 height 22
click at [584, 274] on icon at bounding box center [599, 283] width 47 height 47
click at [591, 274] on icon at bounding box center [599, 283] width 47 height 47
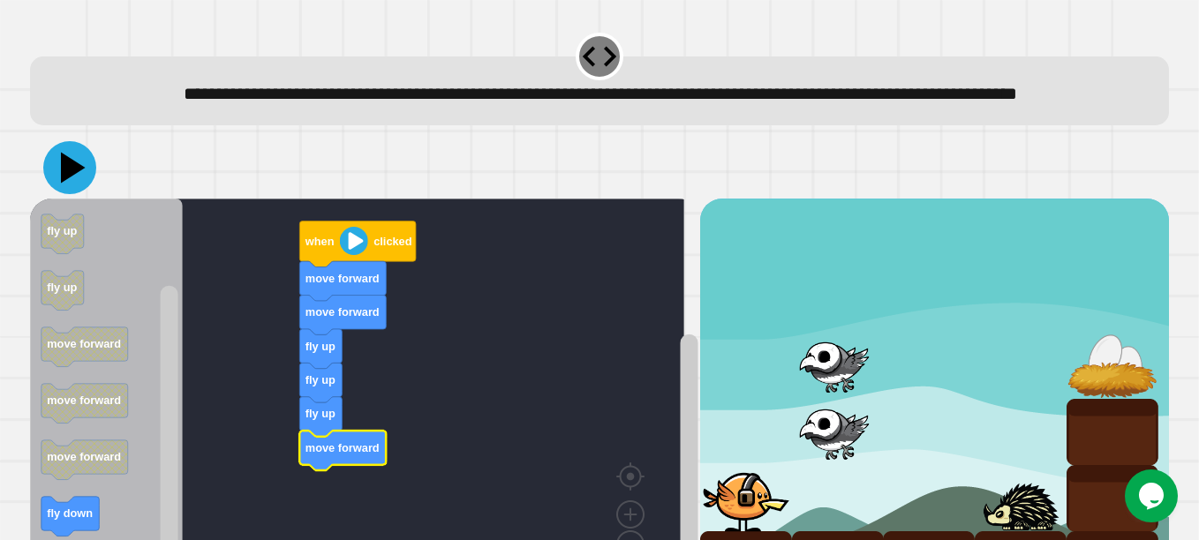
click at [63, 194] on icon at bounding box center [69, 167] width 53 height 53
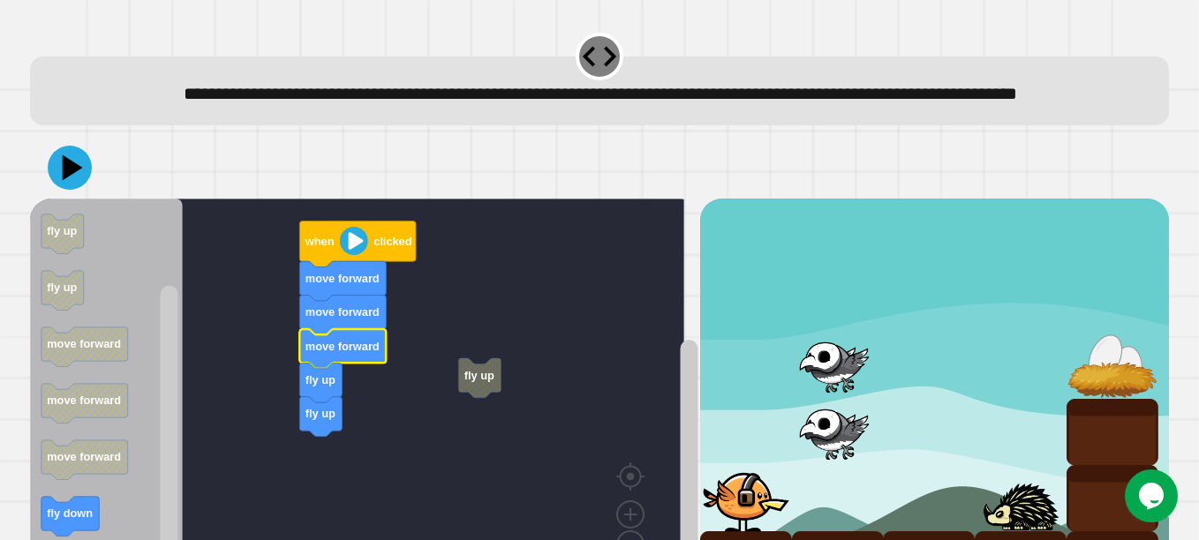
click at [355, 255] on image "Blockly Workspace" at bounding box center [354, 241] width 28 height 28
click at [357, 255] on image "Blockly Workspace" at bounding box center [354, 241] width 28 height 28
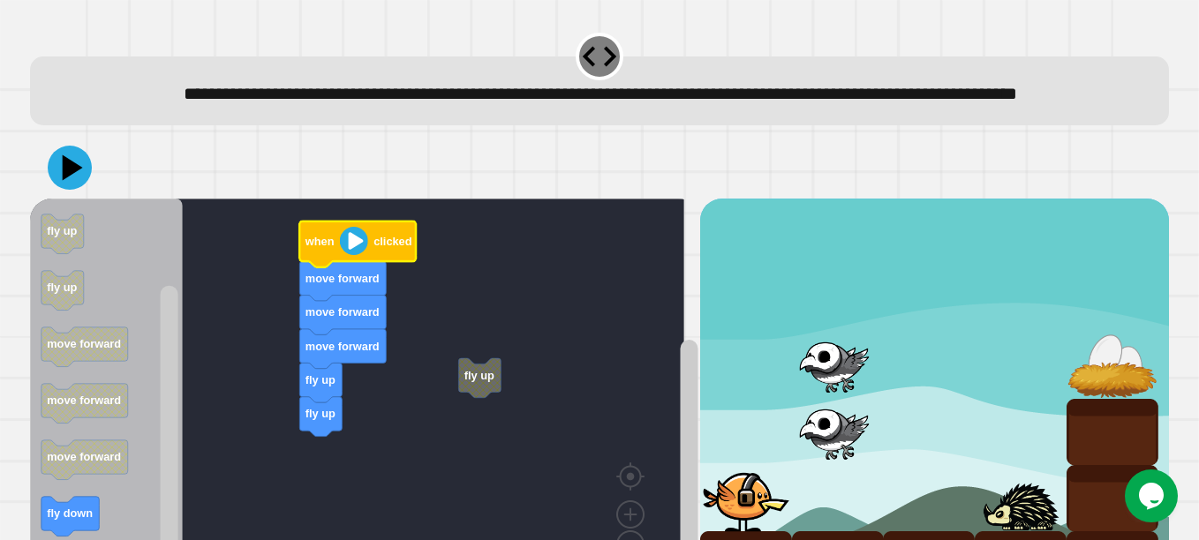
click at [357, 255] on image "Blockly Workspace" at bounding box center [354, 241] width 28 height 28
click at [50, 190] on button at bounding box center [70, 168] width 44 height 44
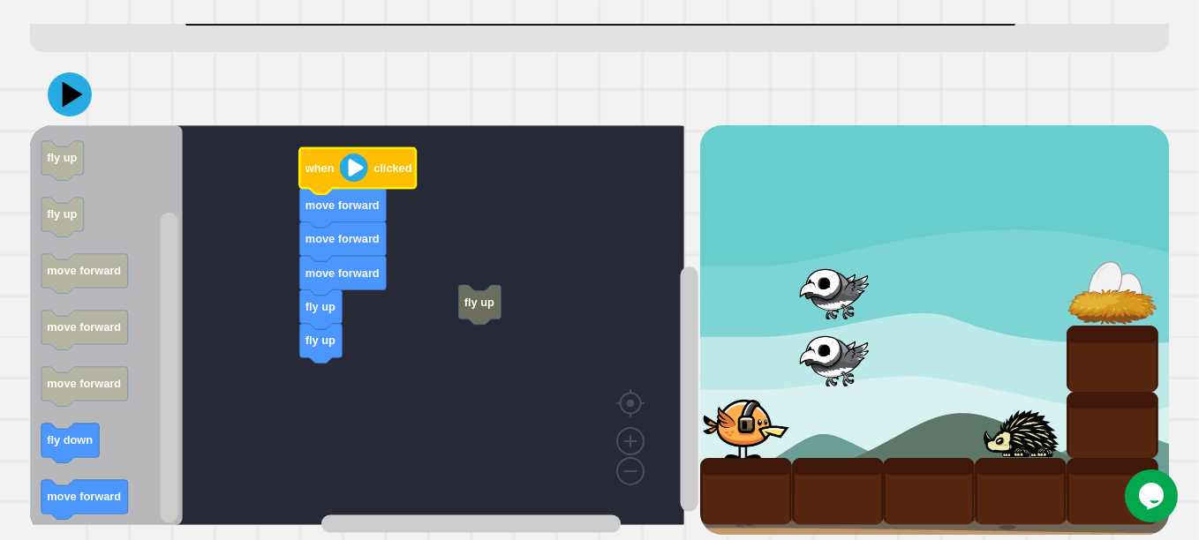
scroll to position [121, 0]
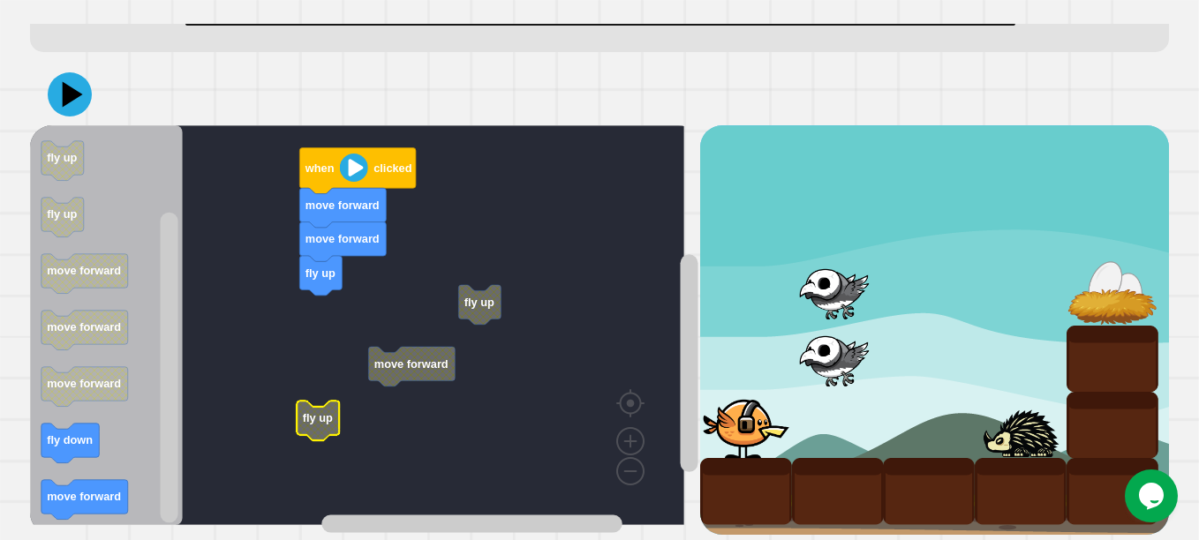
click at [309, 432] on rect "Blockly Workspace" at bounding box center [357, 325] width 654 height 400
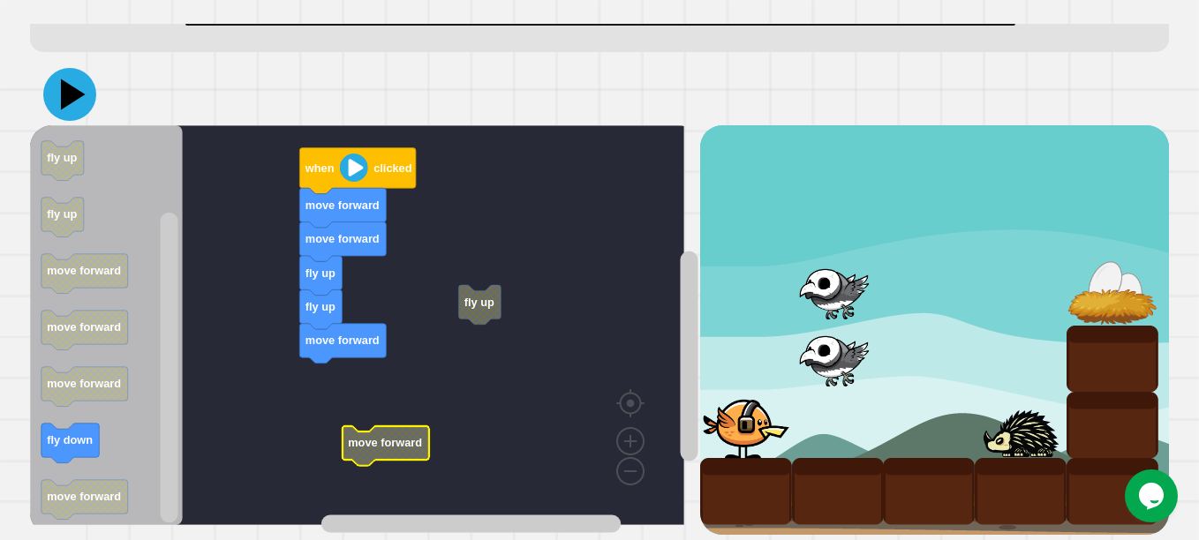
click at [85, 89] on icon at bounding box center [69, 94] width 53 height 53
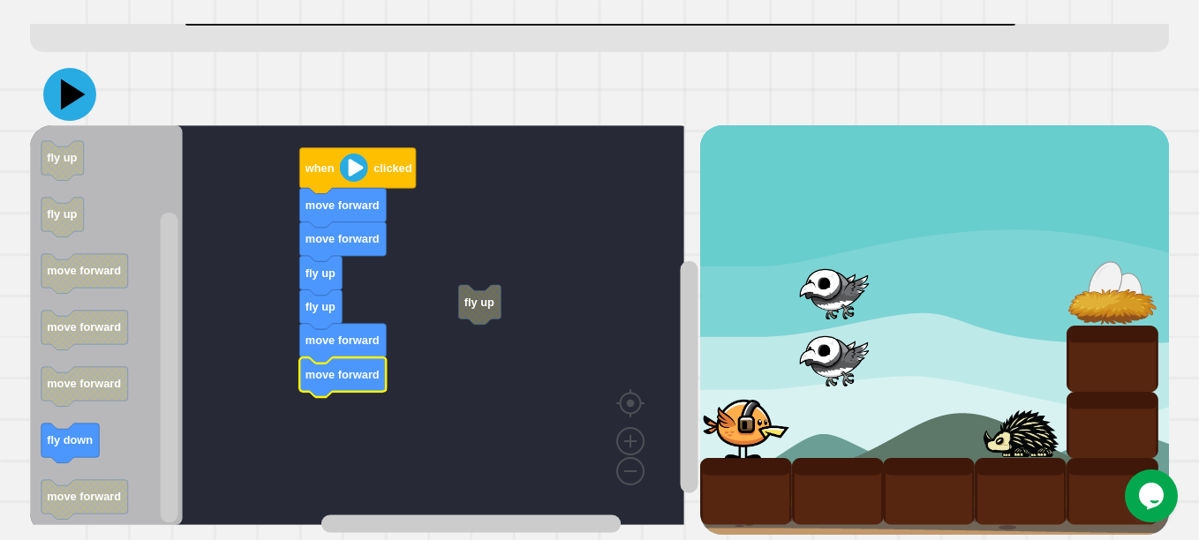
click at [51, 82] on icon at bounding box center [69, 94] width 53 height 53
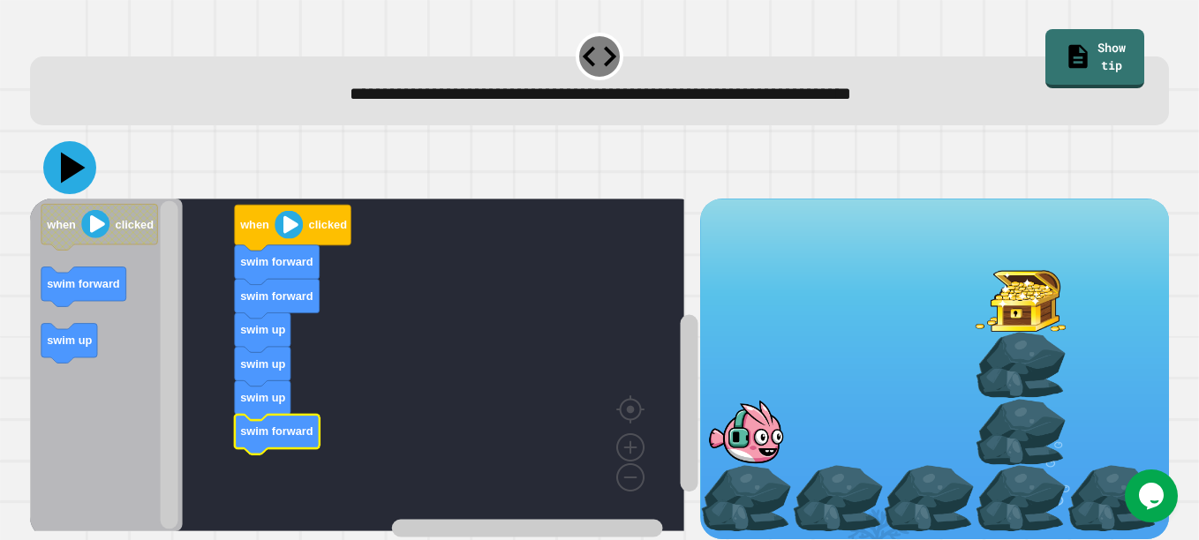
click at [71, 160] on icon at bounding box center [69, 167] width 53 height 53
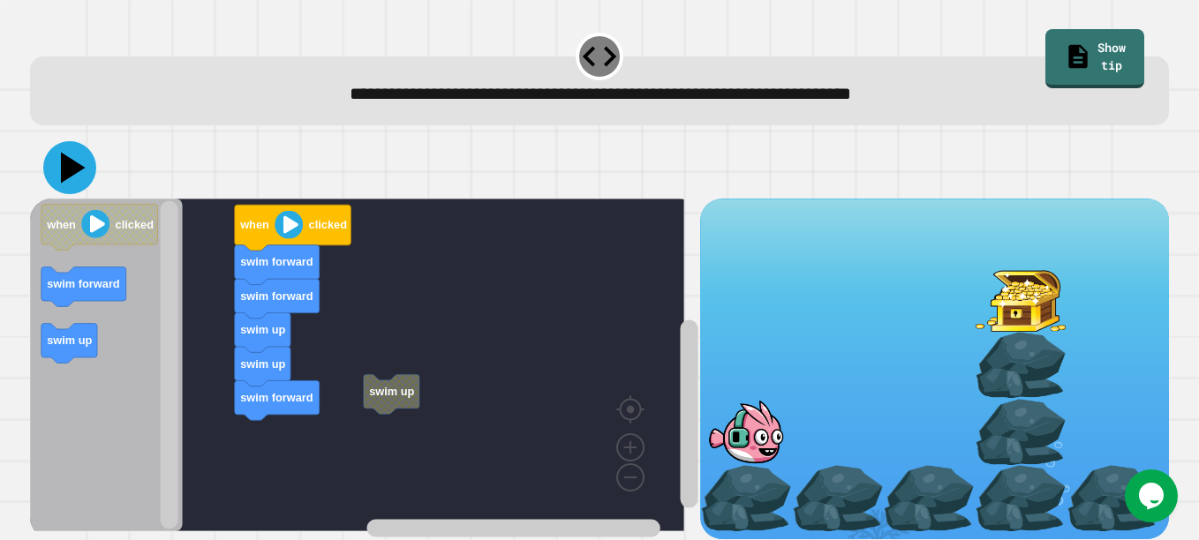
click at [57, 158] on icon at bounding box center [69, 167] width 53 height 53
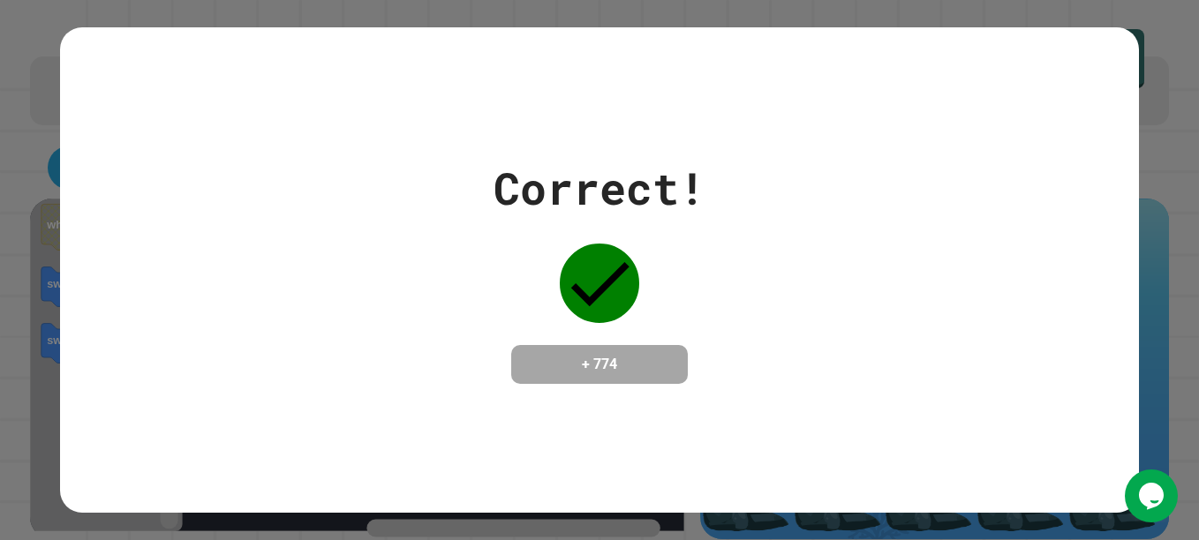
click at [319, 349] on div "Correct! + 774" at bounding box center [599, 269] width 1079 height 229
drag, startPoint x: 319, startPoint y: 349, endPoint x: 298, endPoint y: 475, distance: 127.8
click at [298, 475] on div "Correct! + 774" at bounding box center [599, 270] width 1079 height 486
drag, startPoint x: 298, startPoint y: 475, endPoint x: 251, endPoint y: 438, distance: 60.4
click at [251, 438] on div "Correct! + 774" at bounding box center [599, 270] width 1079 height 486
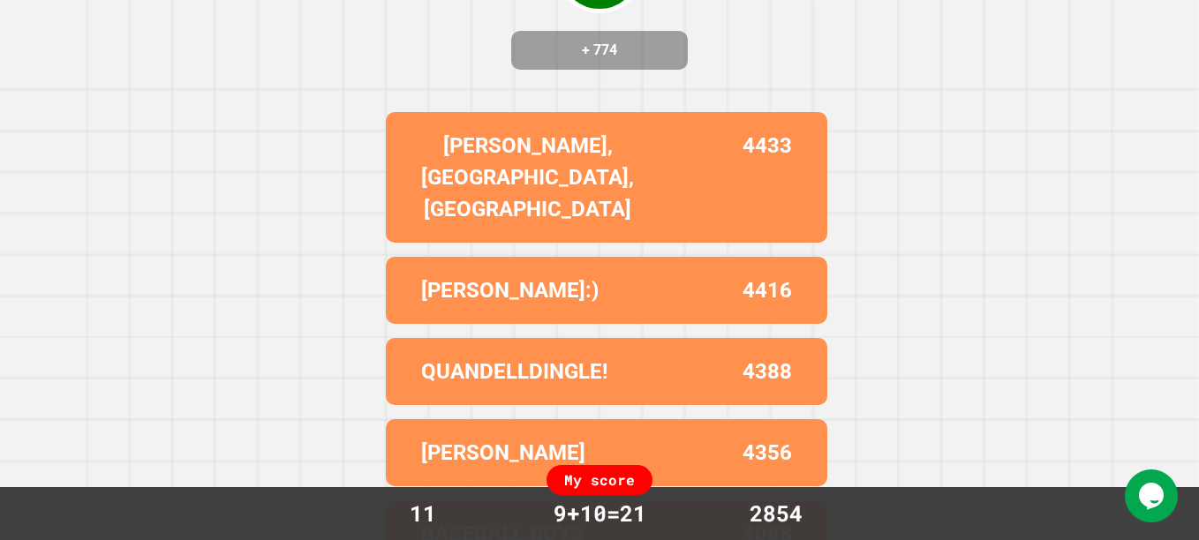
scroll to position [0, 0]
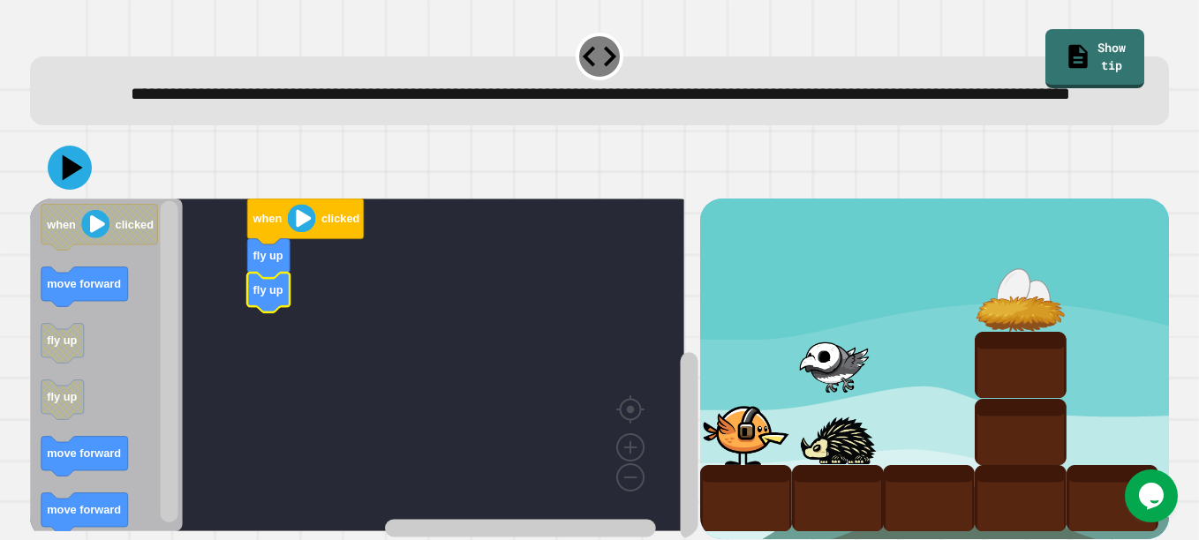
click at [112, 432] on icon "Blockly Workspace" at bounding box center [106, 365] width 153 height 333
click at [207, 410] on div "when clicked fly up fly up when clicked move forward fly up fly up move forward…" at bounding box center [365, 369] width 670 height 341
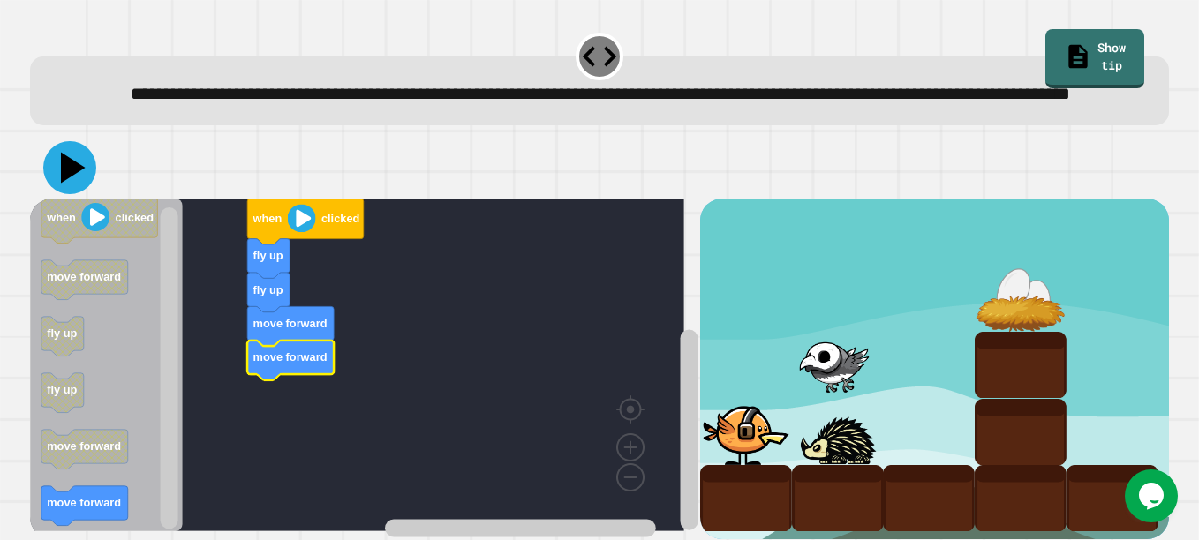
click at [67, 184] on icon at bounding box center [73, 168] width 25 height 31
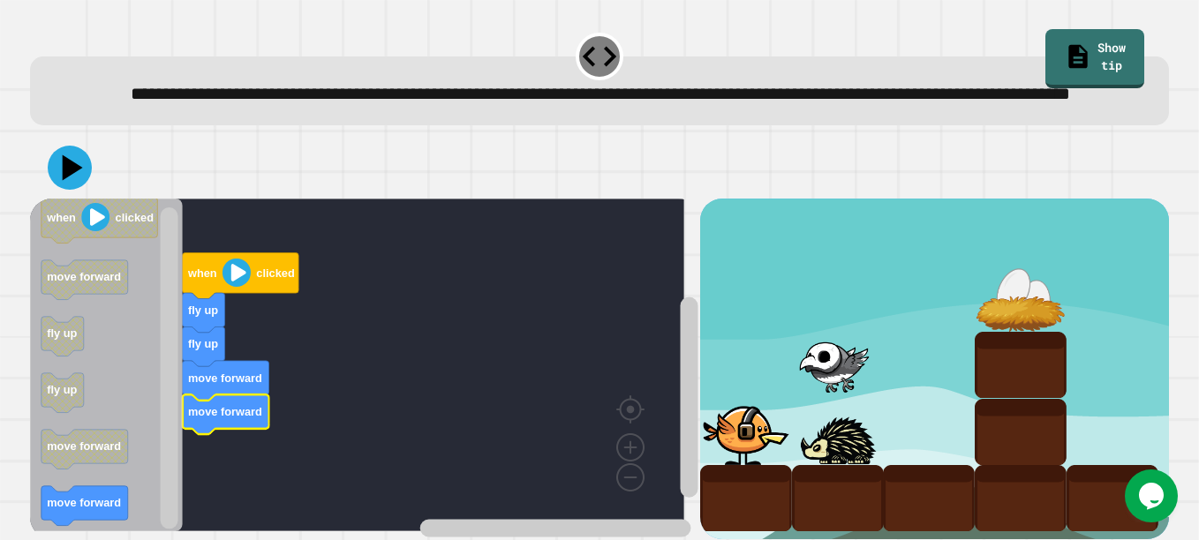
click at [385, 346] on rect "Blockly Workspace" at bounding box center [357, 365] width 654 height 333
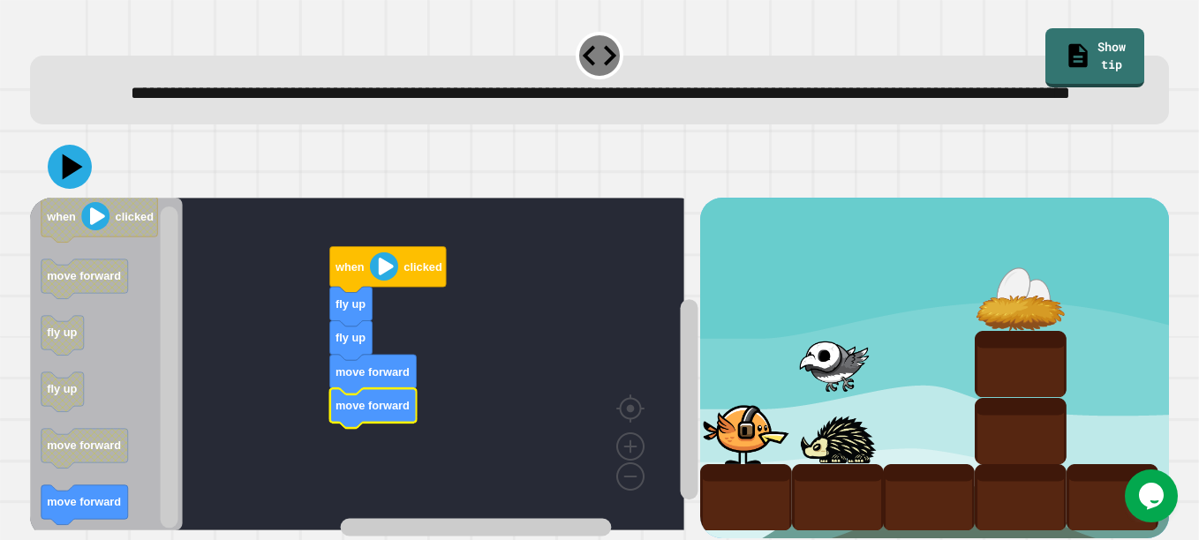
scroll to position [55, 0]
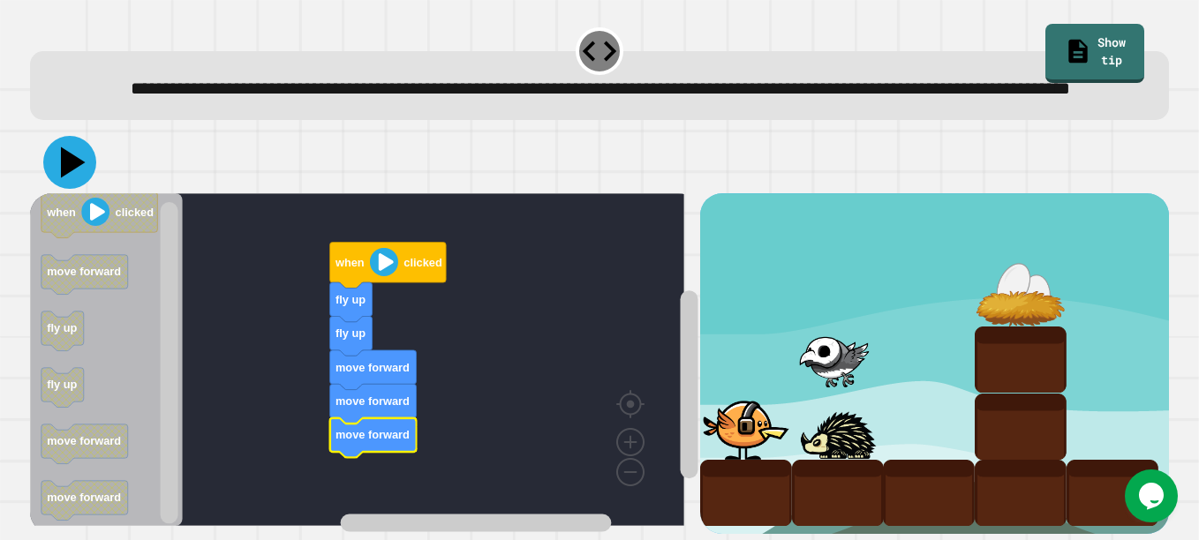
click at [83, 153] on icon at bounding box center [69, 162] width 53 height 53
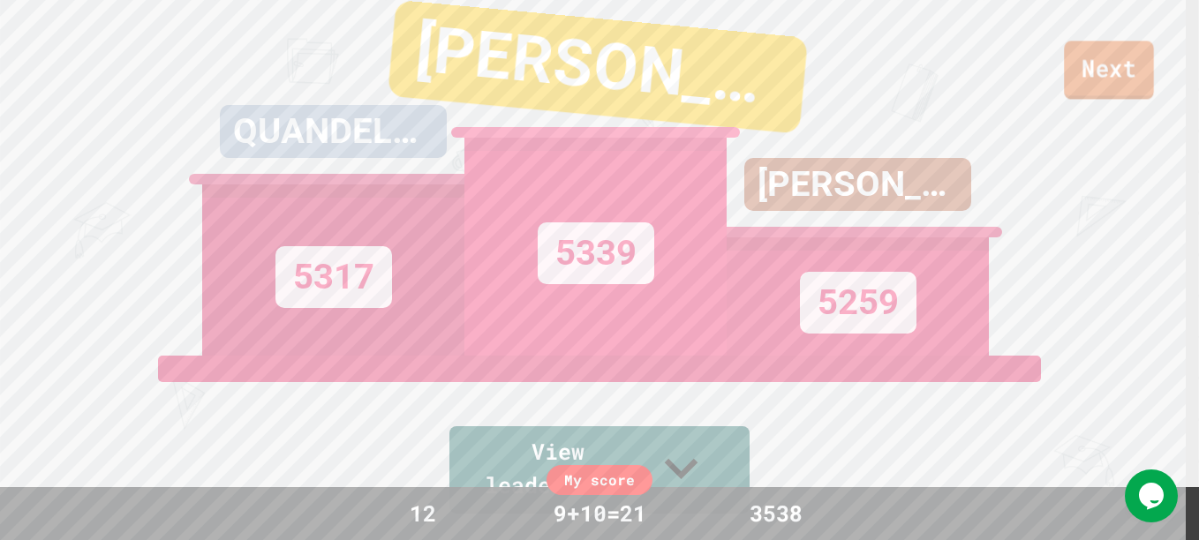
click at [905, 75] on link "Next" at bounding box center [1109, 70] width 90 height 58
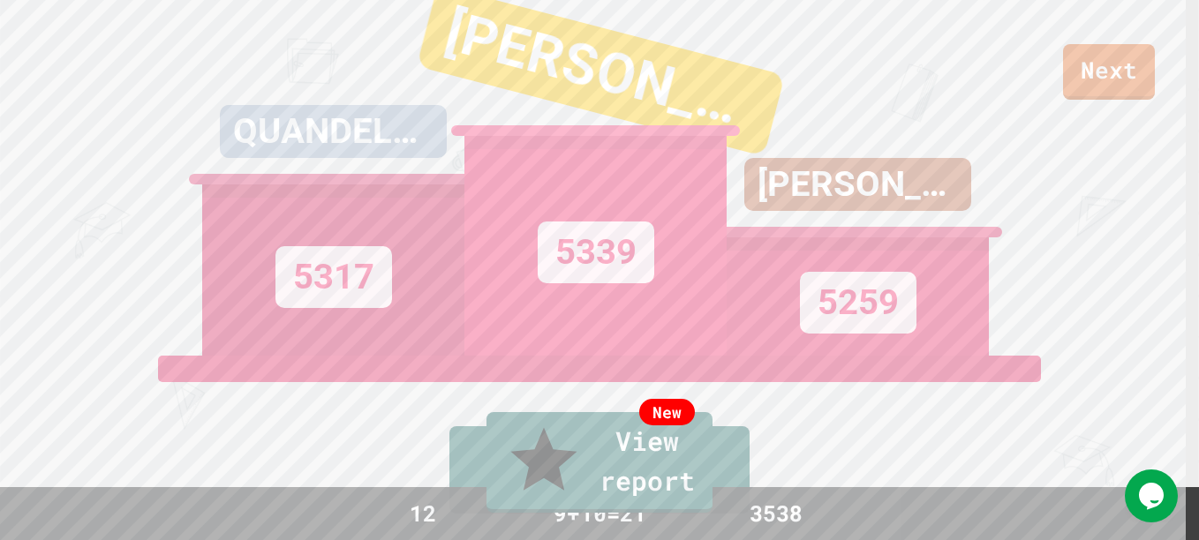
type textarea "**********"
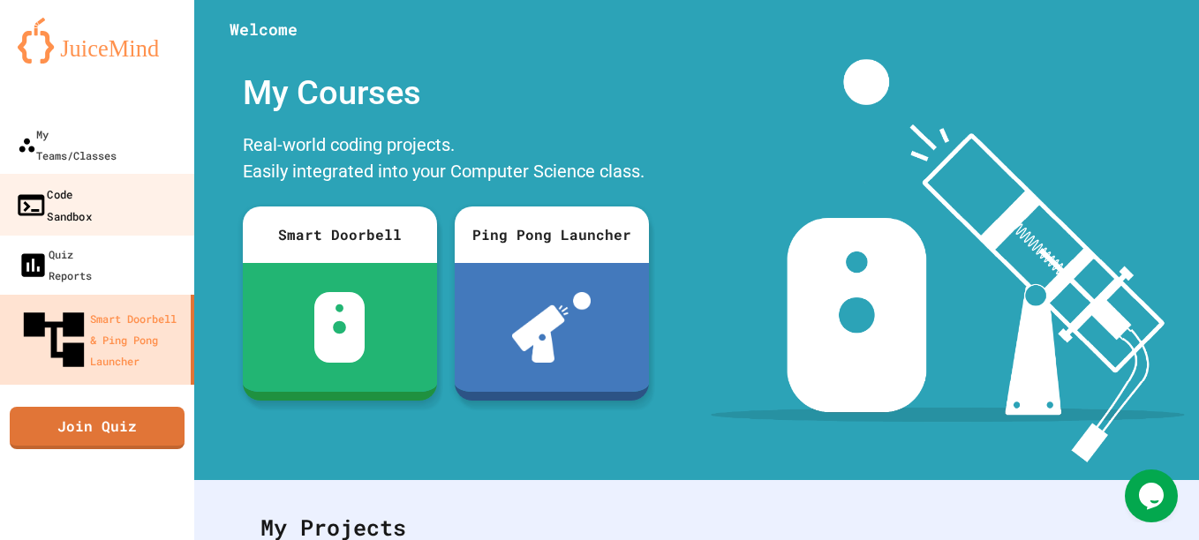
click at [48, 183] on div "Code Sandbox" at bounding box center [53, 204] width 77 height 43
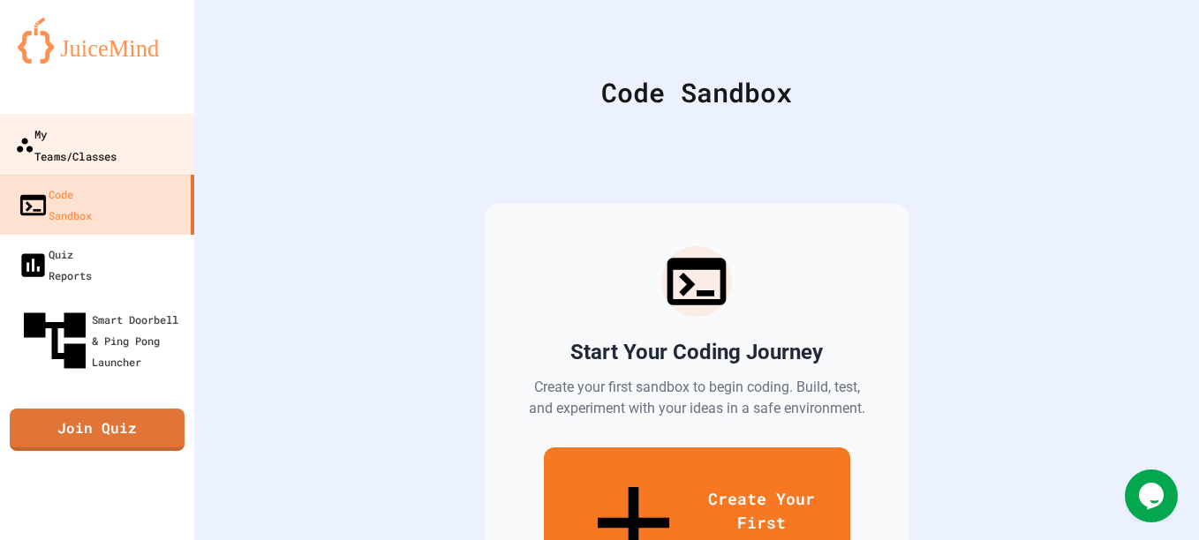
click at [64, 147] on link "My Teams/Classes" at bounding box center [97, 145] width 200 height 62
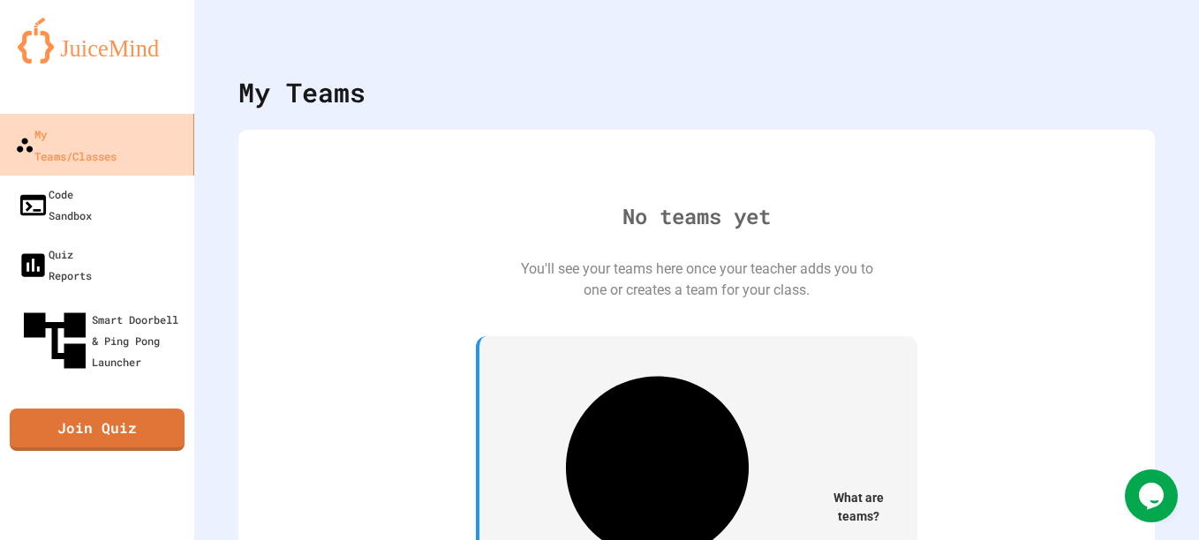
click at [64, 147] on link "My Teams/Classes" at bounding box center [97, 145] width 200 height 62
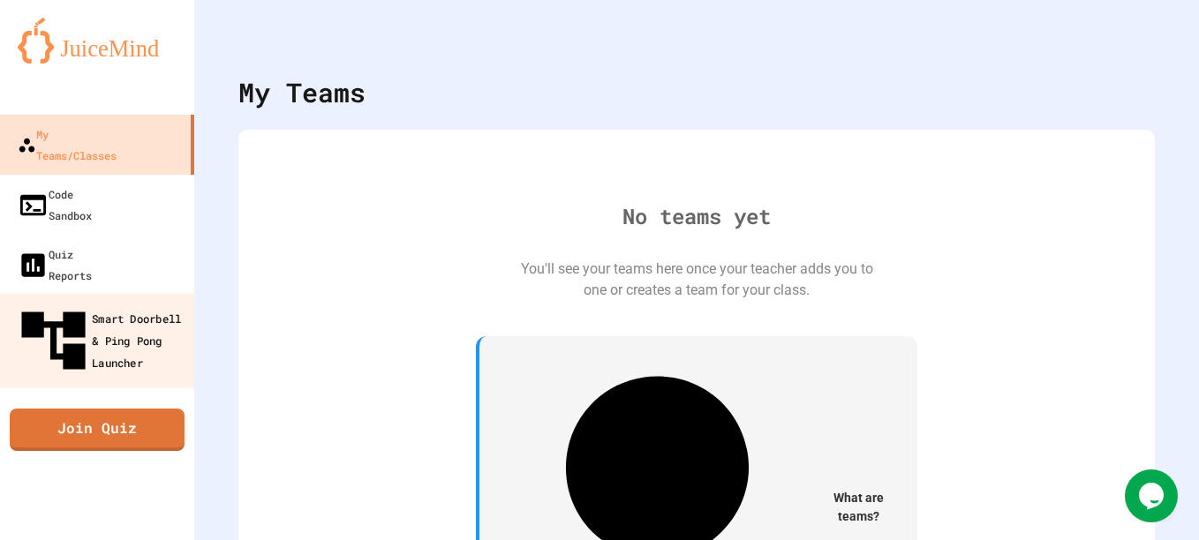
click at [79, 303] on div "Smart Doorbell & Ping Pong Launcher" at bounding box center [102, 341] width 175 height 77
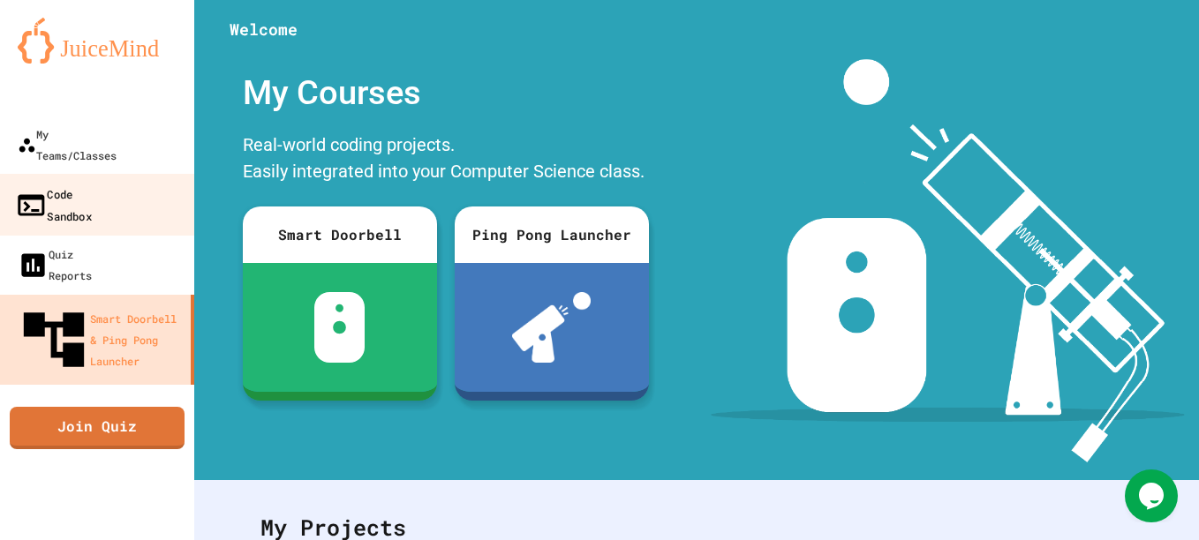
click at [125, 188] on link "Code Sandbox" at bounding box center [97, 205] width 200 height 62
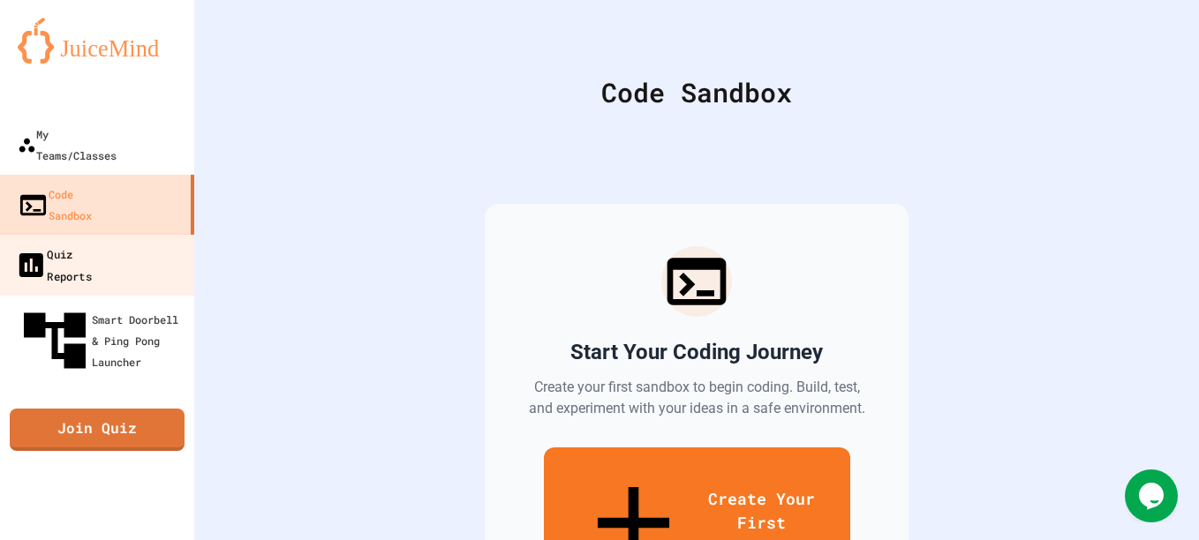
click at [123, 234] on link "Quiz Reports" at bounding box center [97, 265] width 200 height 62
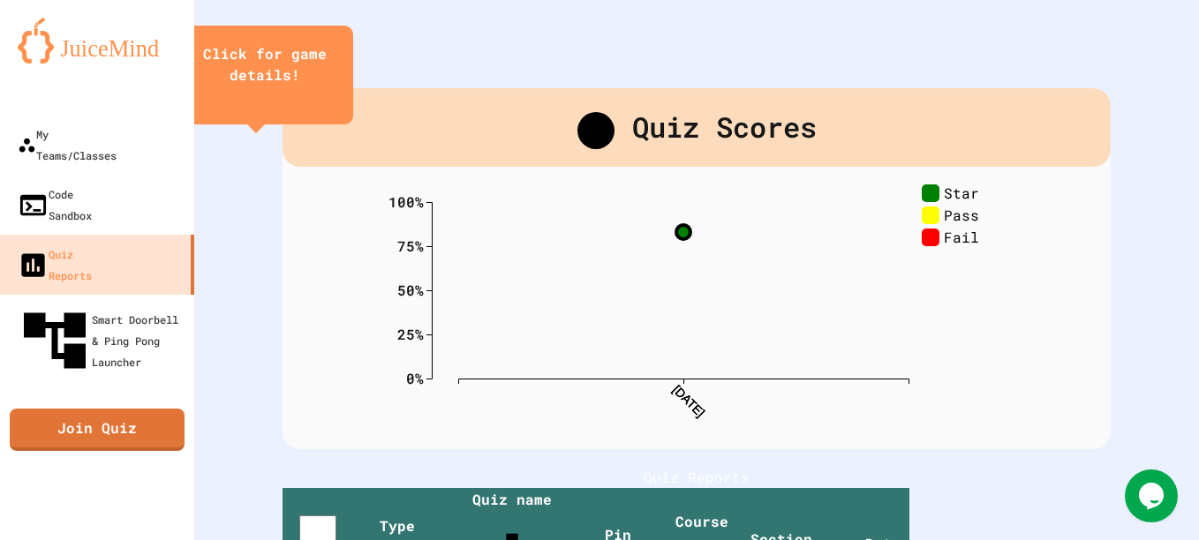
scroll to position [205, 0]
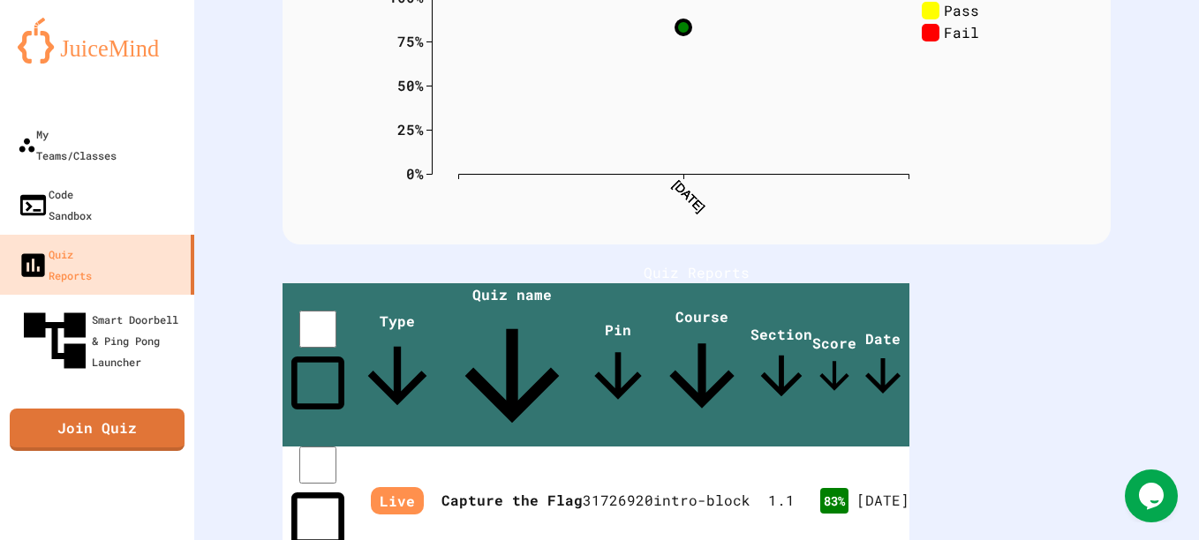
click at [500, 154] on icon "0% 25% 50% 75% 100% [DATE] [DATE] [DATE] Star Pass Fail" at bounding box center [696, 103] width 618 height 247
click at [485, 147] on icon "0% 25% 50% 75% 100% [DATE] [DATE] [DATE] Star Pass Fail" at bounding box center [696, 103] width 618 height 247
